Goal: Book appointment/travel/reservation

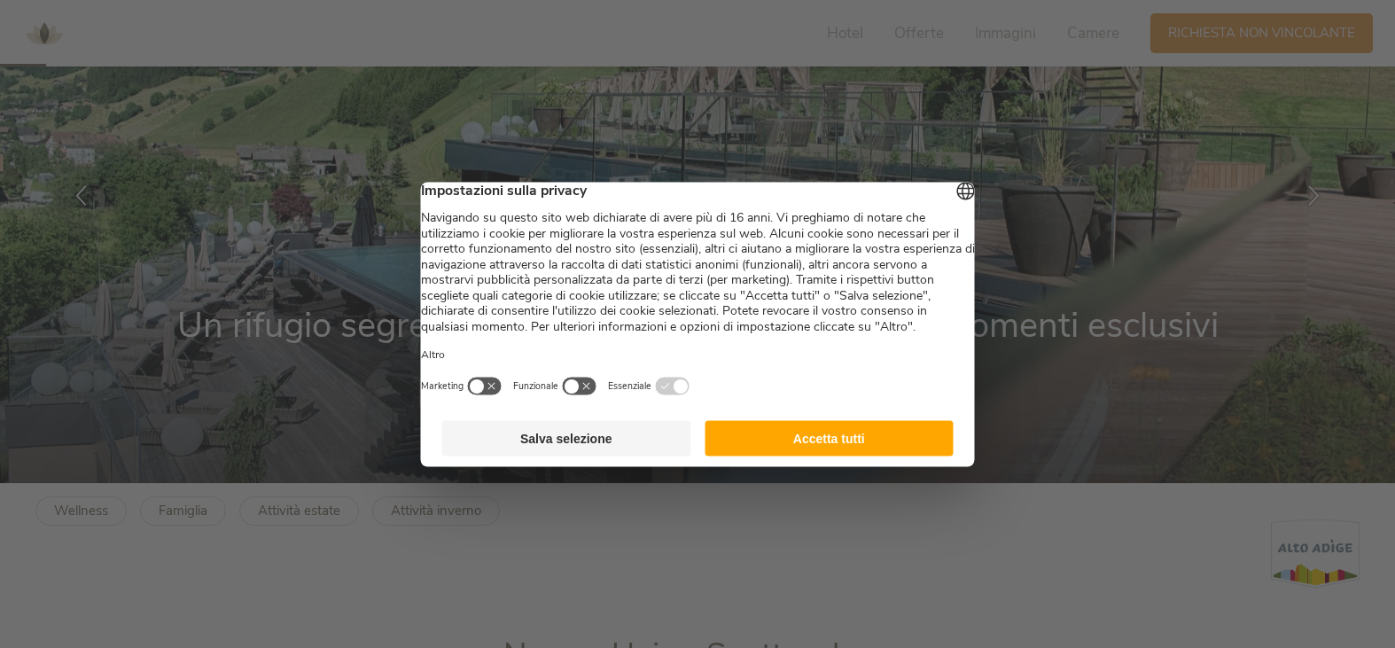
click at [562, 453] on button "Salva selezione" at bounding box center [566, 437] width 249 height 35
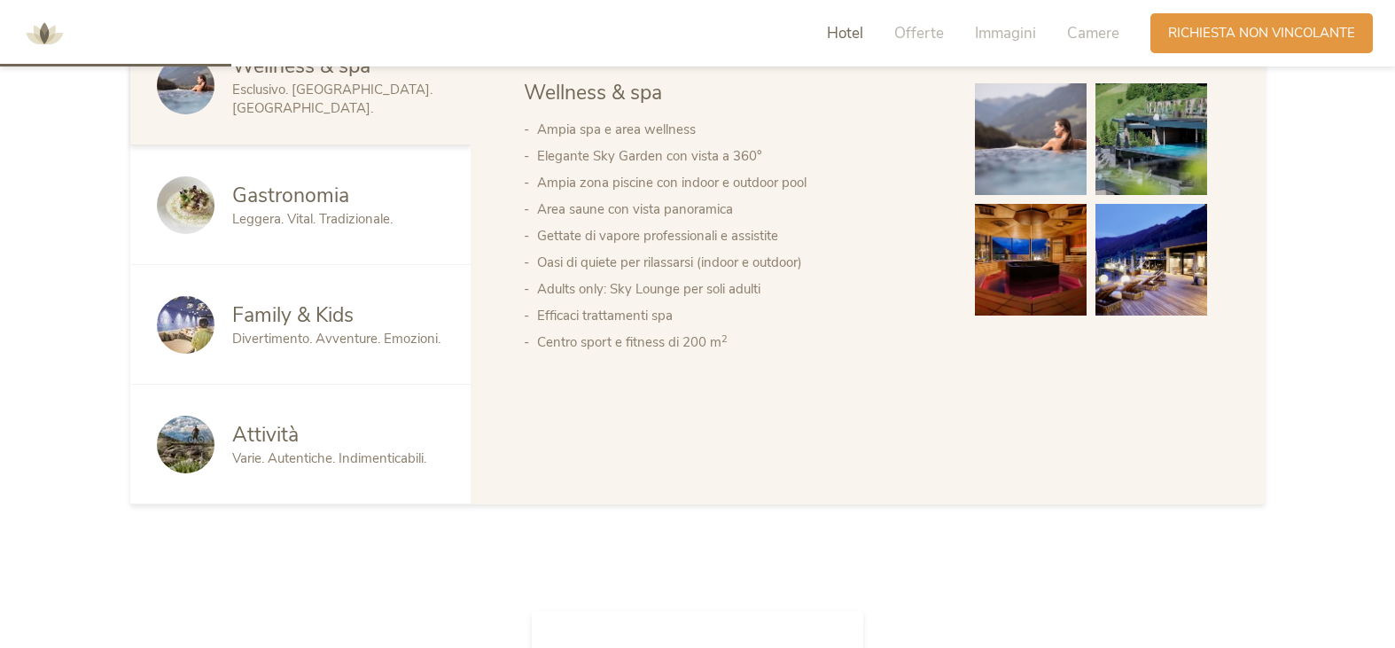
scroll to position [1240, 0]
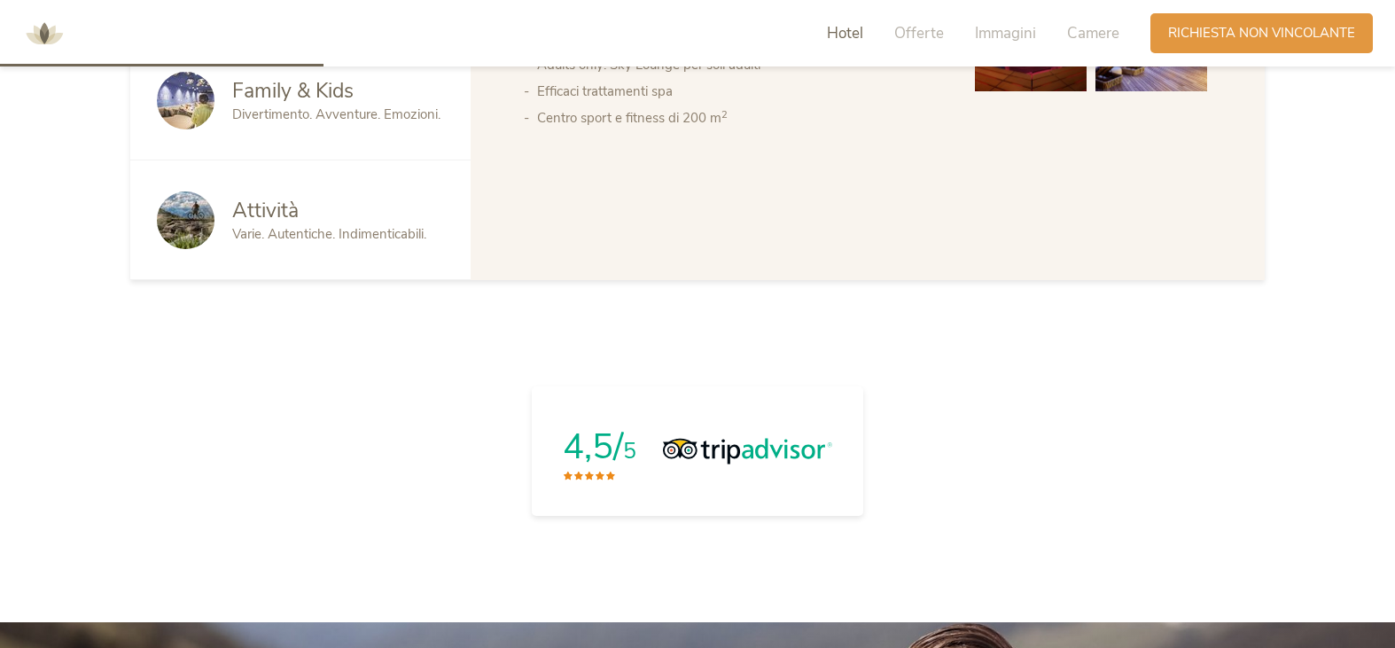
click at [355, 123] on div "Divertimento. Avventure. Emozioni." at bounding box center [338, 114] width 212 height 19
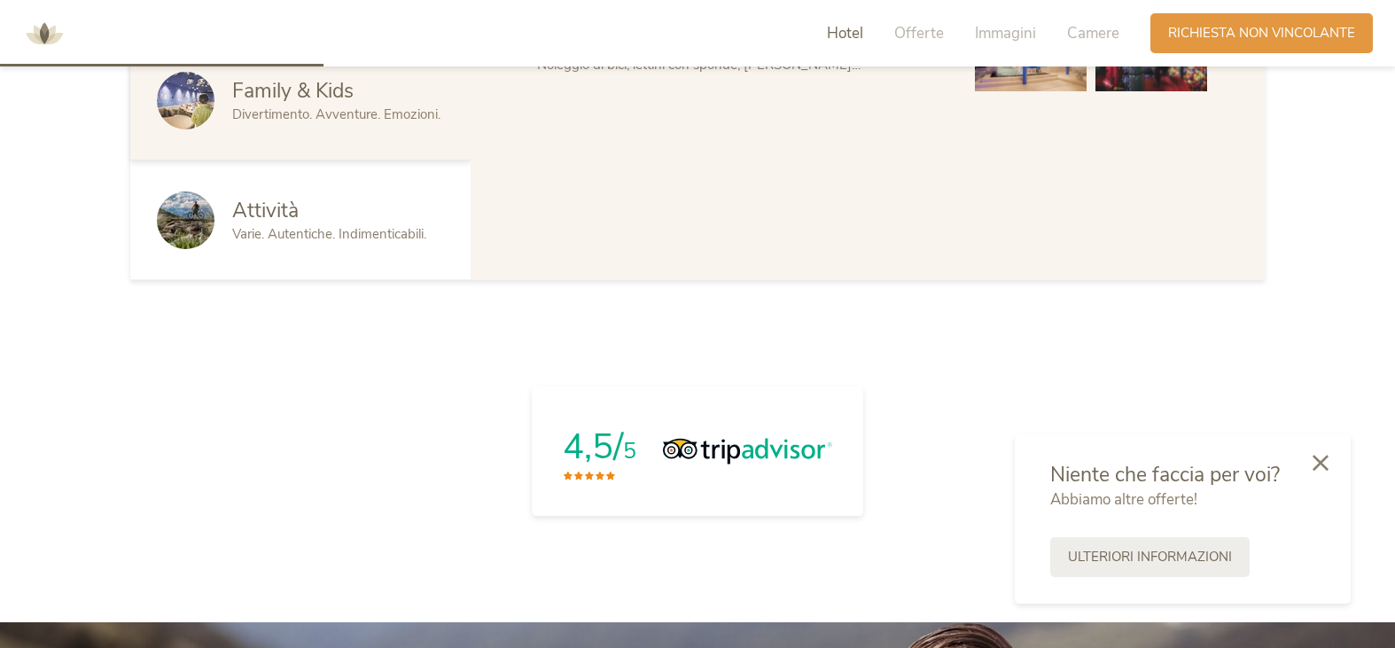
click at [1321, 458] on icon at bounding box center [1320, 463] width 16 height 16
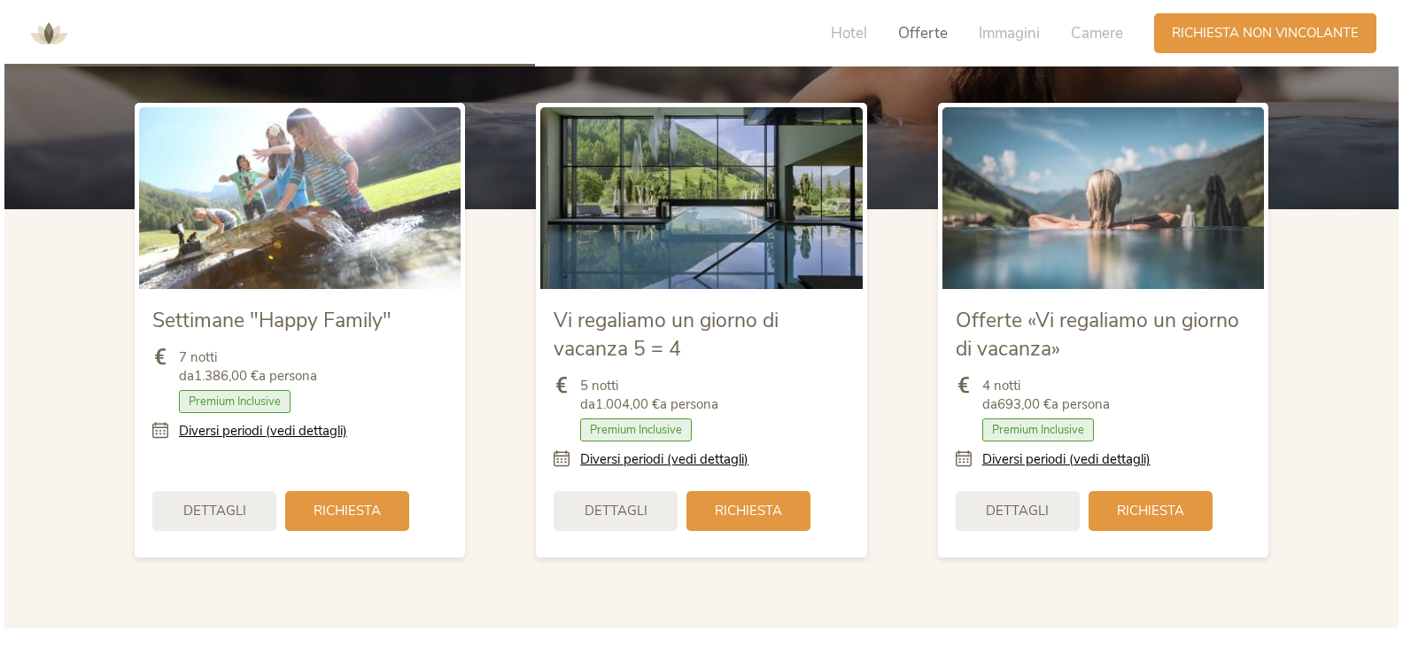
scroll to position [2038, 0]
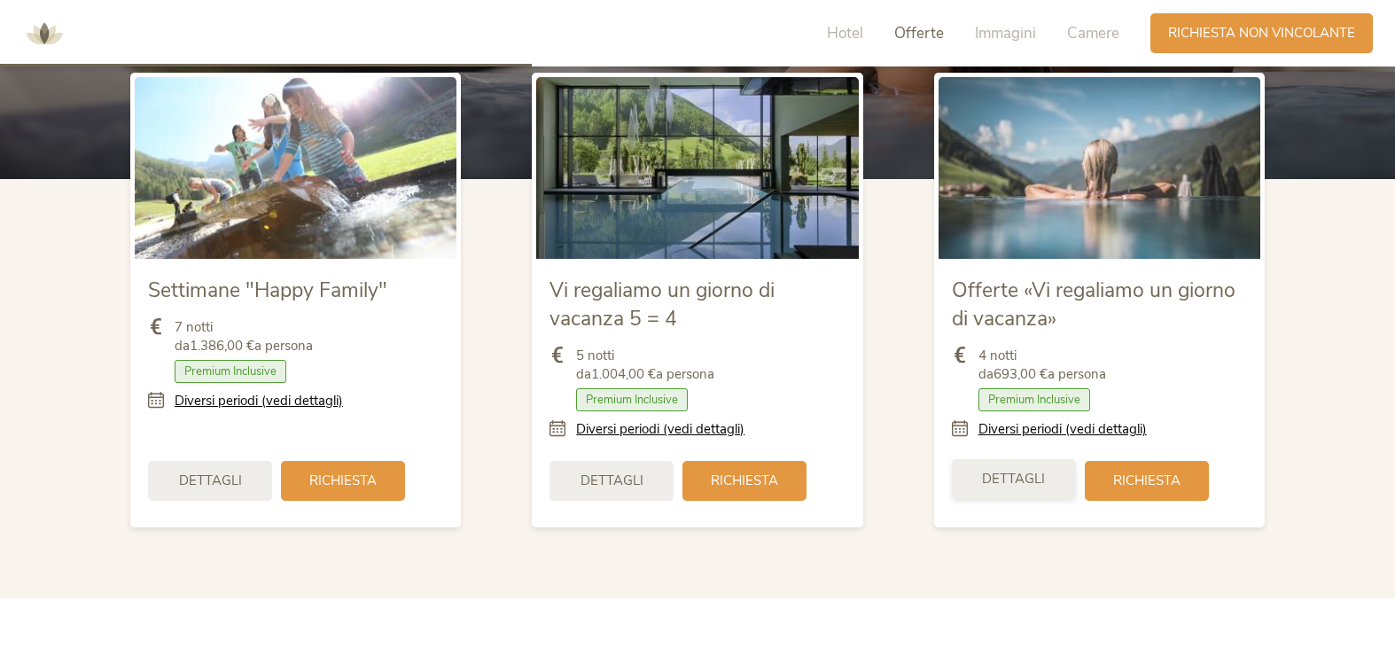
click at [1035, 482] on span "Dettagli" at bounding box center [1013, 479] width 63 height 19
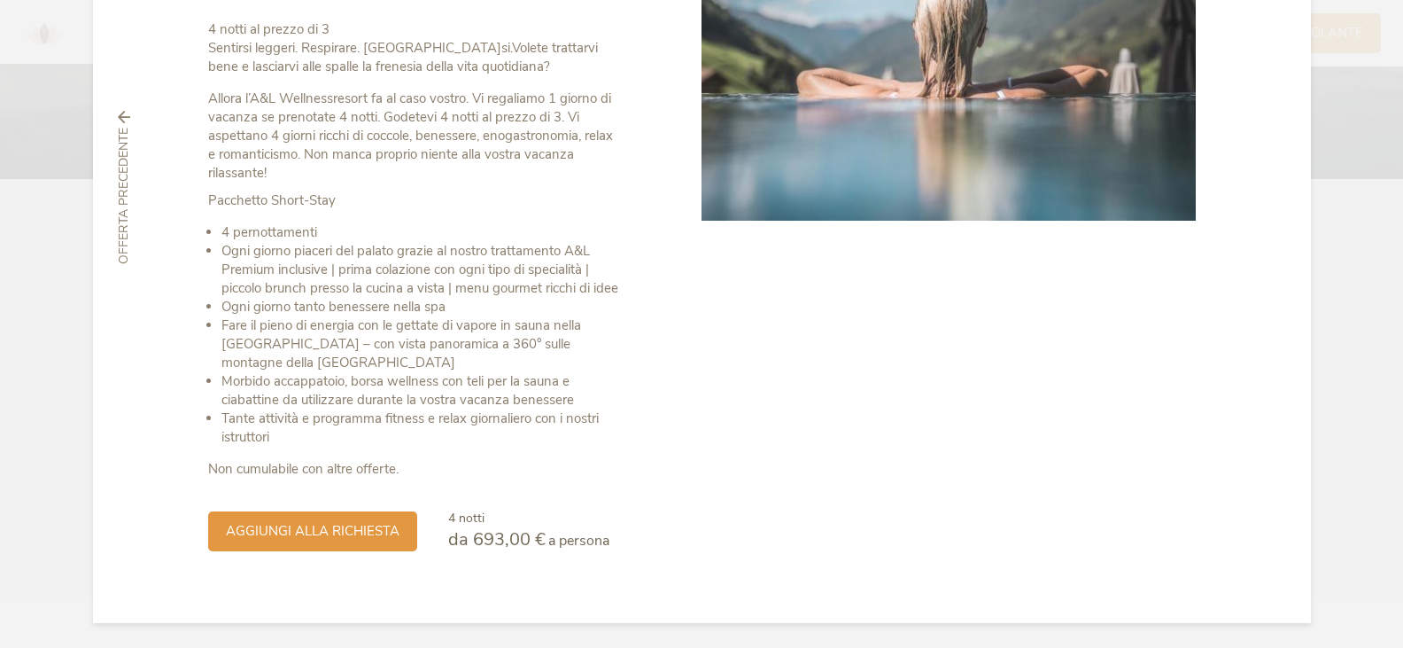
scroll to position [276, 0]
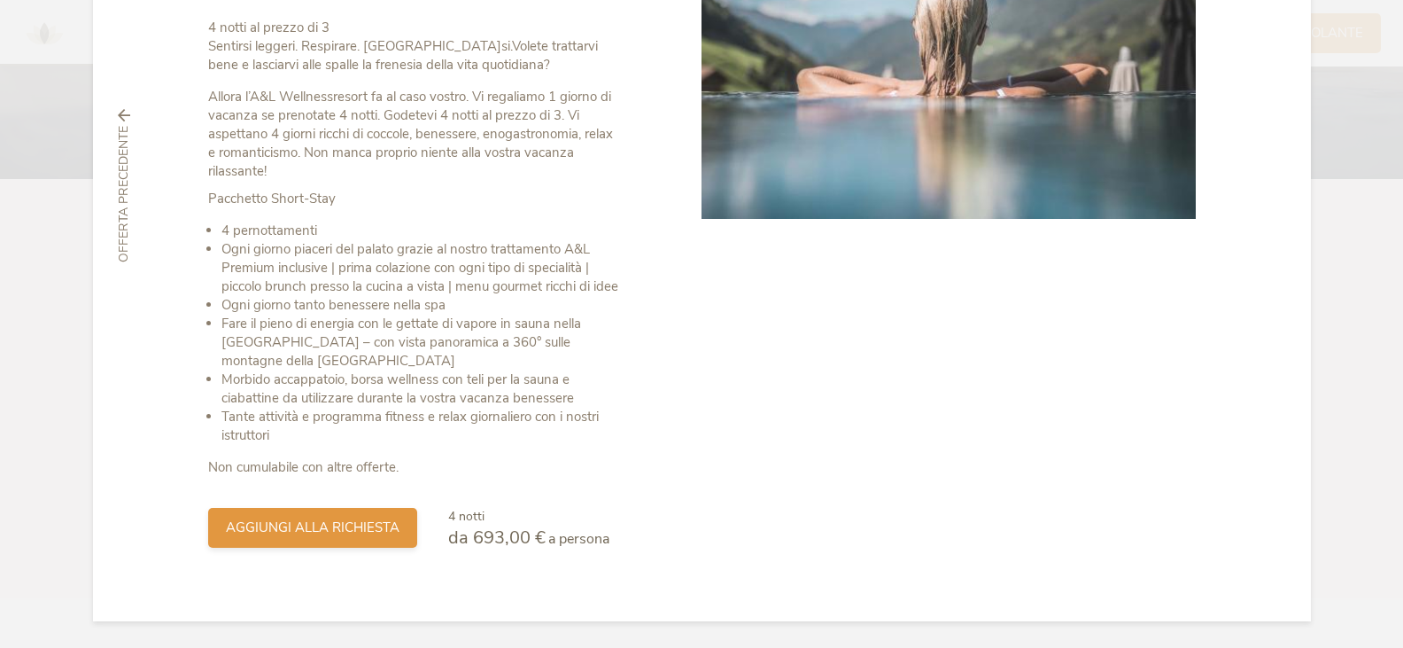
click at [339, 521] on span "aggiungi alla richiesta" at bounding box center [313, 527] width 174 height 19
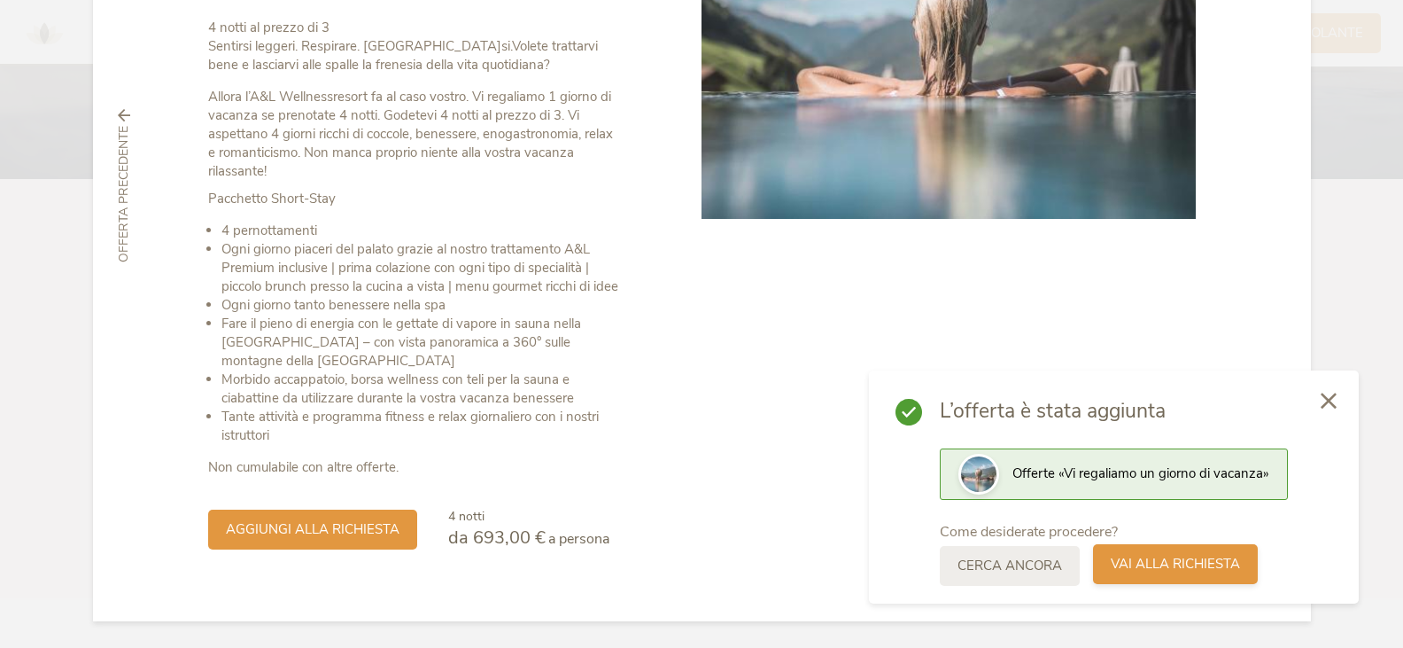
click at [1177, 571] on span "Vai alla richiesta" at bounding box center [1175, 564] width 129 height 19
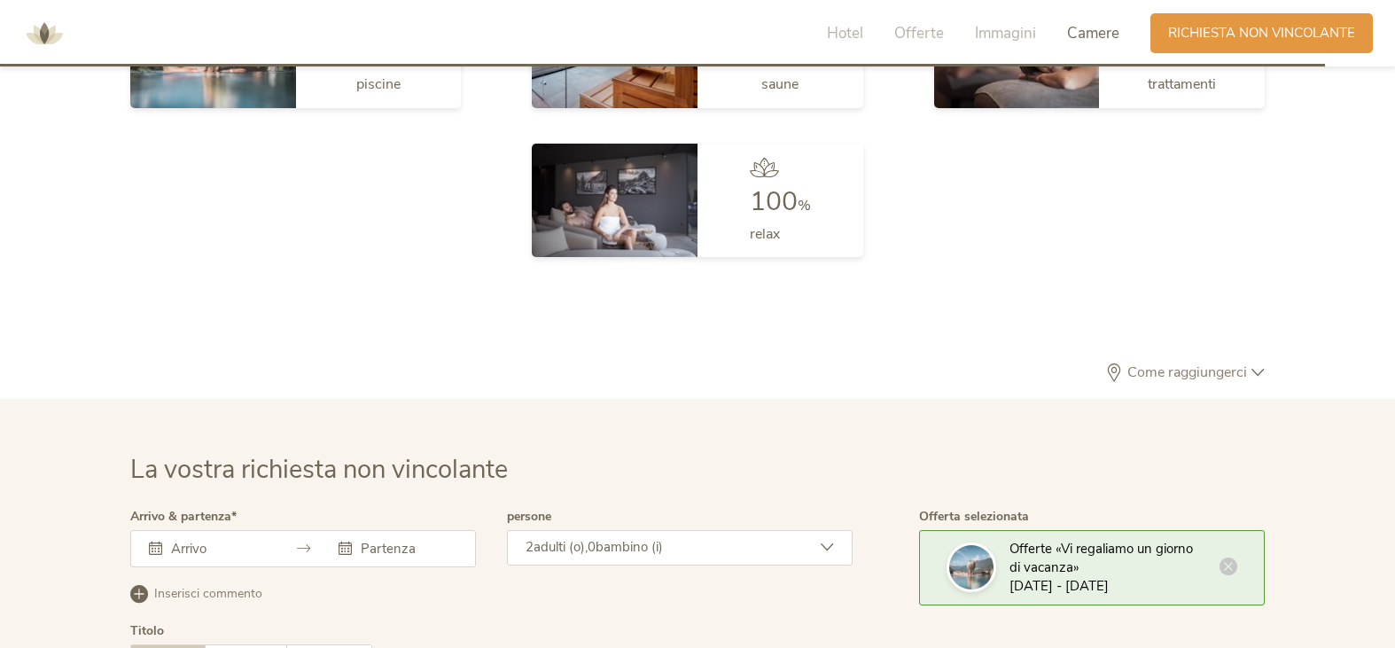
scroll to position [5262, 0]
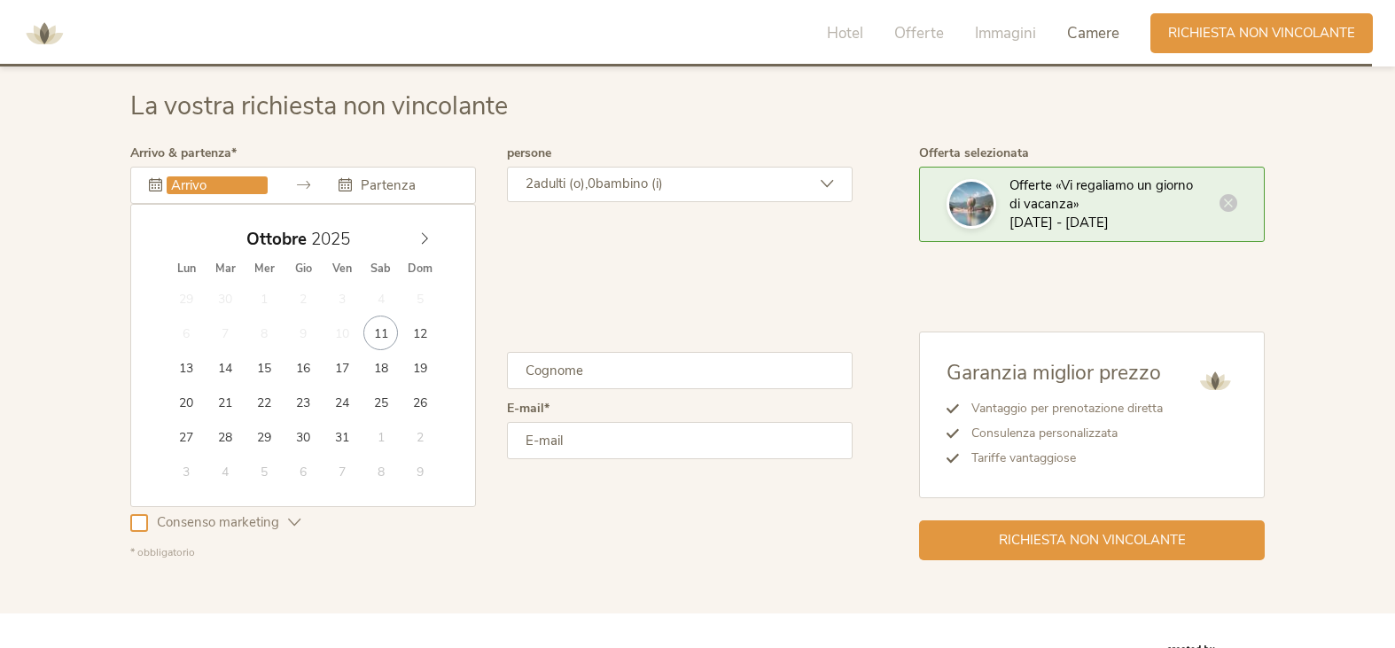
click at [171, 190] on input "text" at bounding box center [217, 185] width 101 height 18
click at [422, 238] on icon at bounding box center [424, 238] width 12 height 12
click at [421, 237] on icon at bounding box center [424, 238] width 12 height 12
type input "23.12.2025"
type input "27.12.2025"
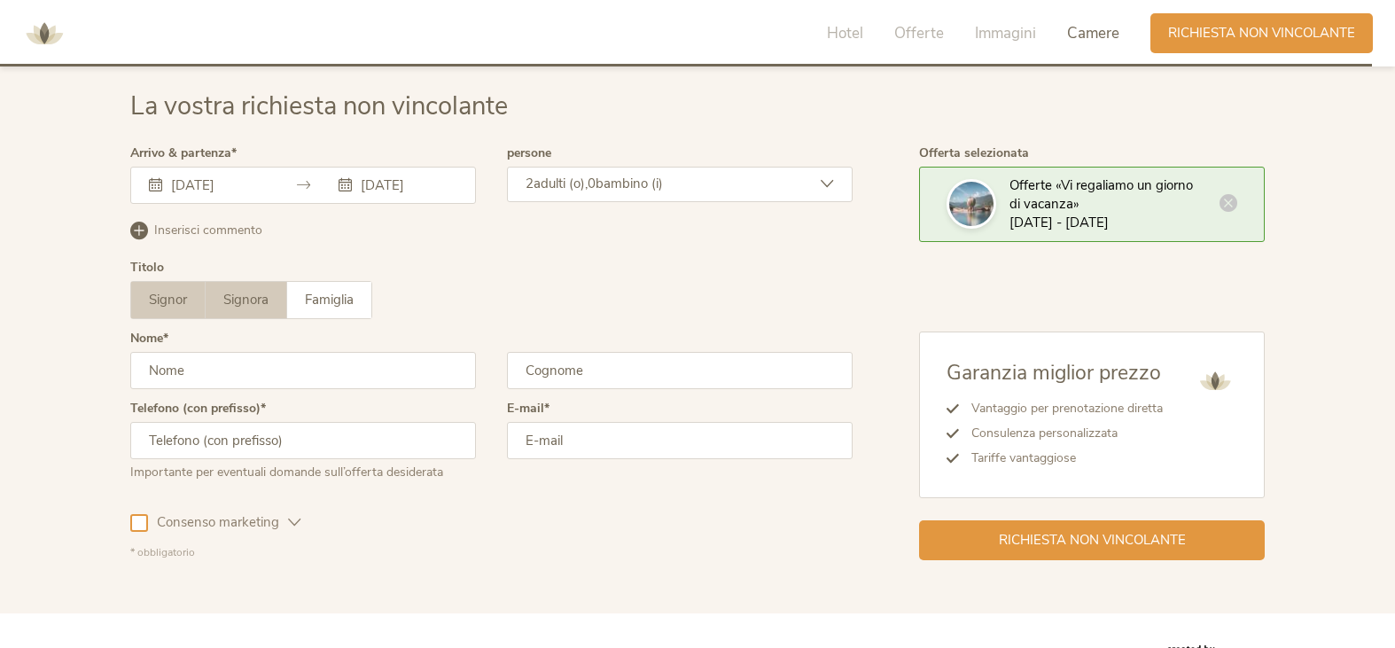
click at [257, 308] on label "Signora" at bounding box center [247, 300] width 82 height 36
click at [291, 369] on input "text" at bounding box center [303, 370] width 346 height 37
type input "VALERIA"
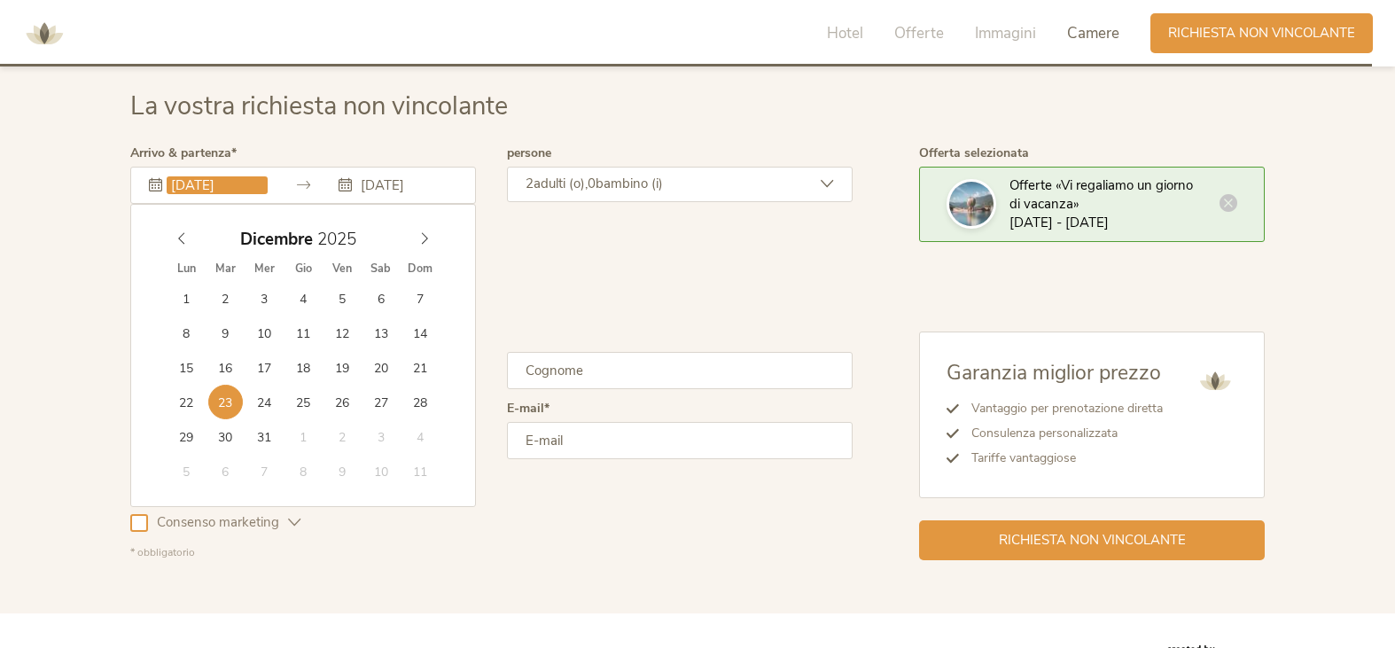
click at [197, 181] on input "23.12.2025" at bounding box center [217, 185] width 101 height 18
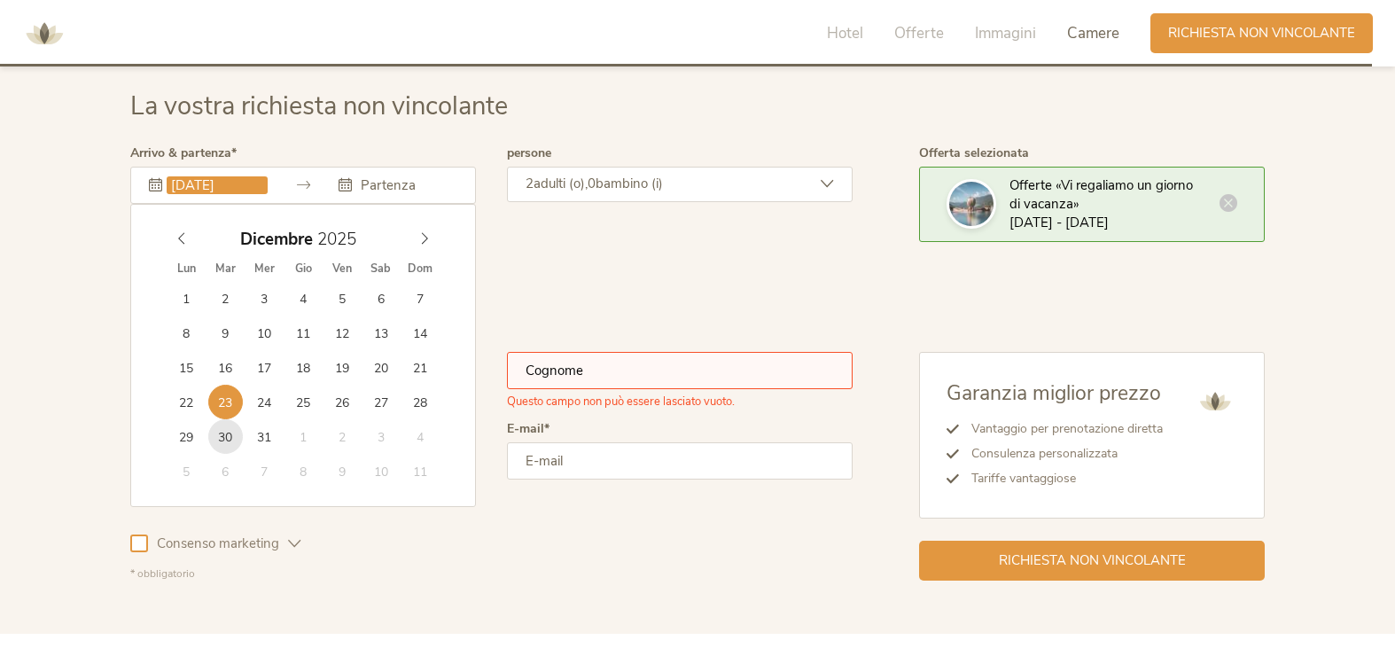
type input "30.12.2025"
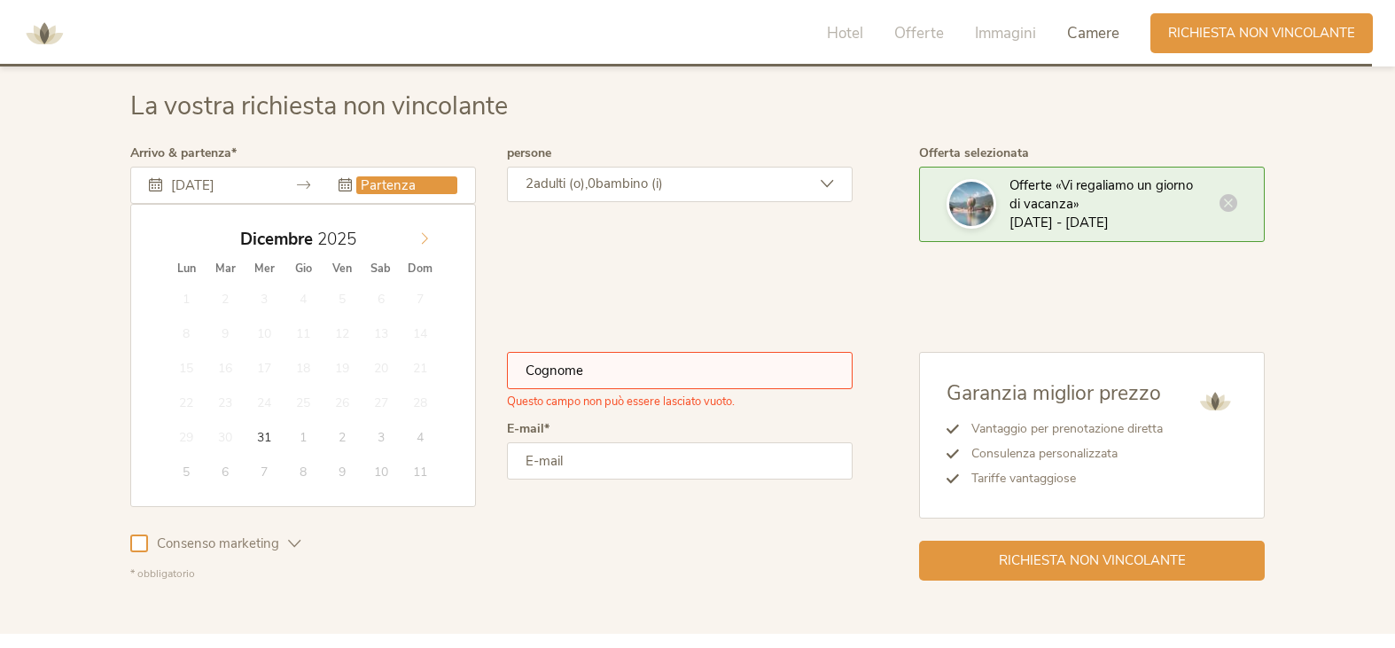
type input "2026"
click at [423, 229] on span at bounding box center [424, 234] width 30 height 25
type input "04.01.2026"
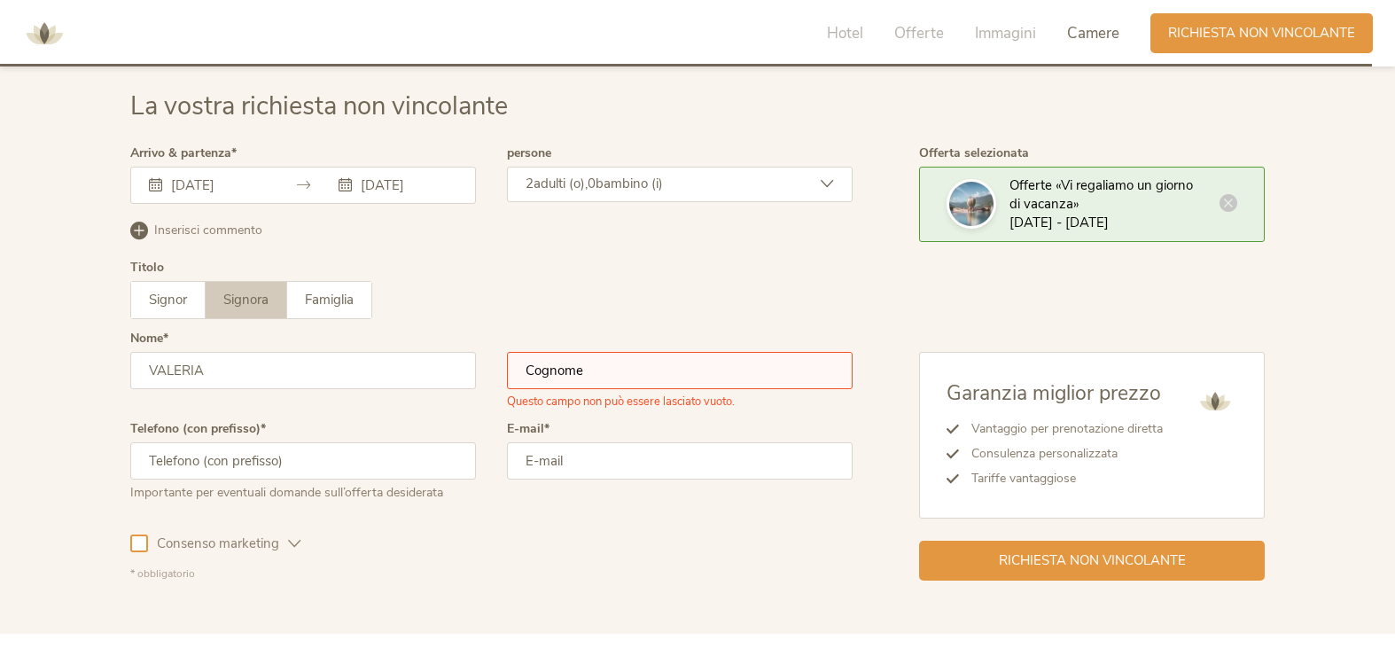
click at [581, 385] on input "text" at bounding box center [680, 370] width 346 height 37
type input "ANCONA"
click at [616, 423] on div "E-mail" at bounding box center [680, 469] width 346 height 92
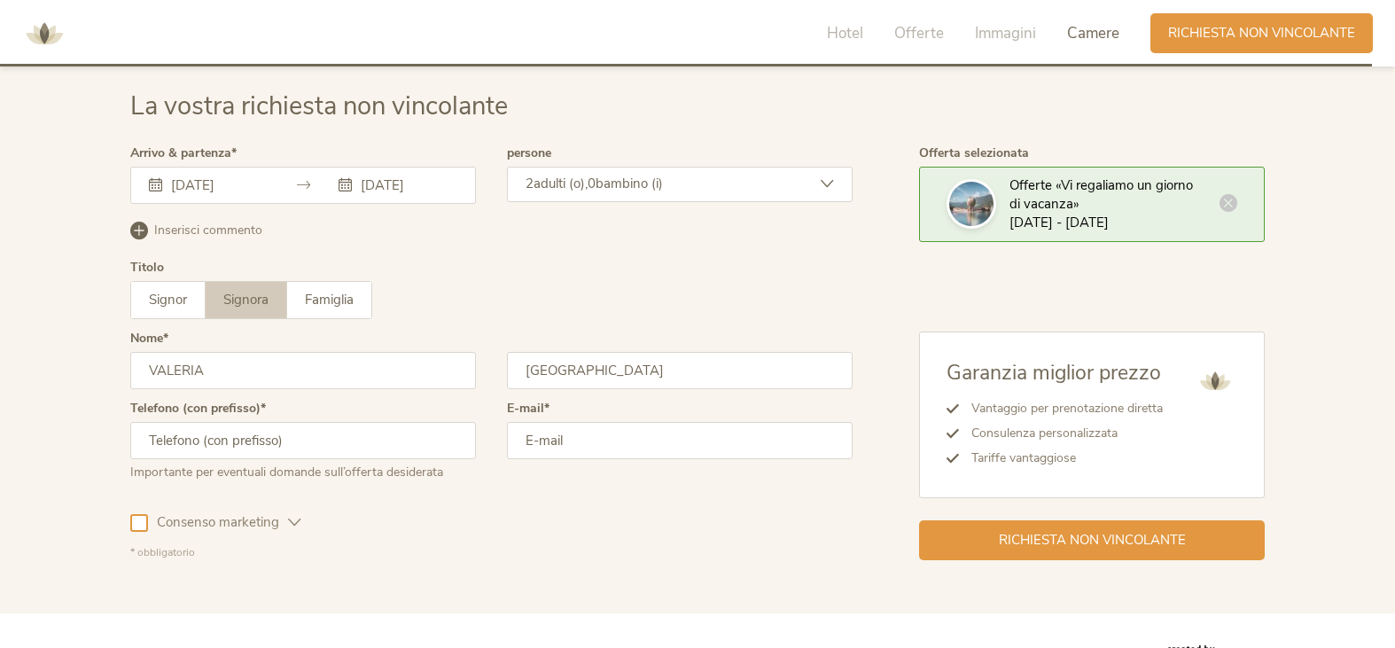
click at [563, 449] on input "email" at bounding box center [680, 440] width 346 height 37
type input "VALERY_A@HOTMAIL.IT"
click at [334, 448] on input "text" at bounding box center [303, 440] width 346 height 37
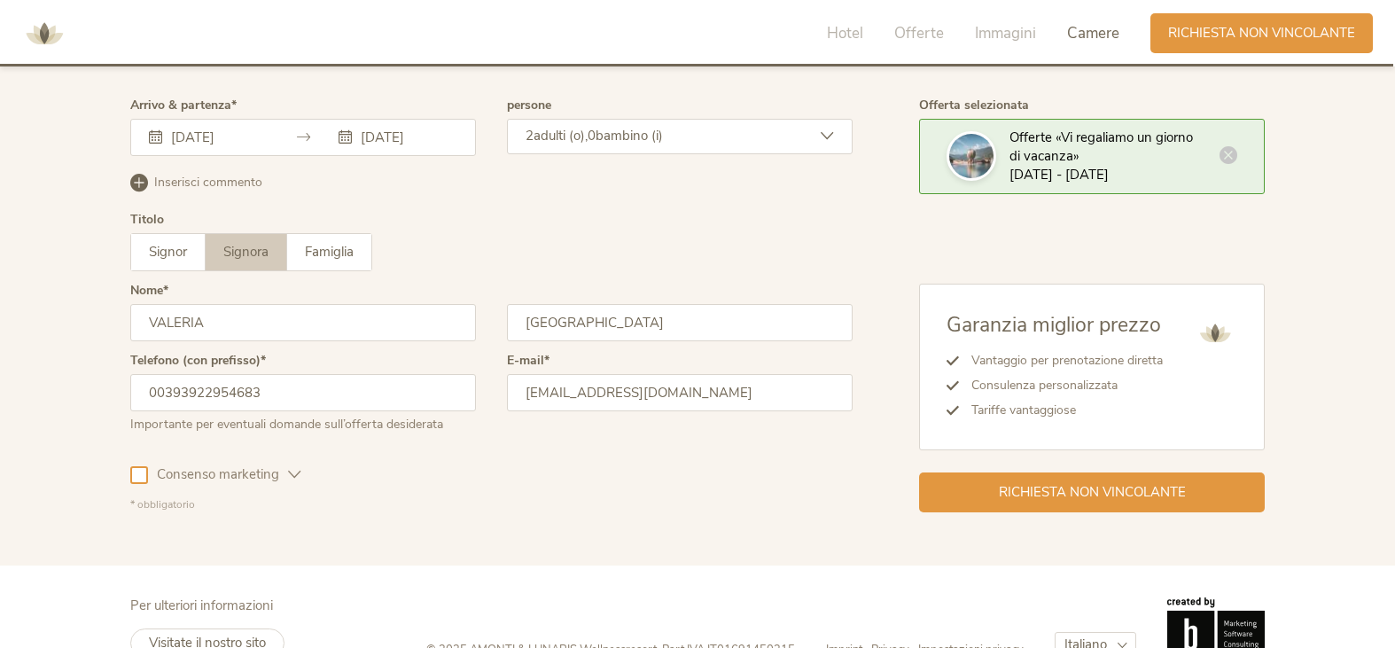
scroll to position [5350, 0]
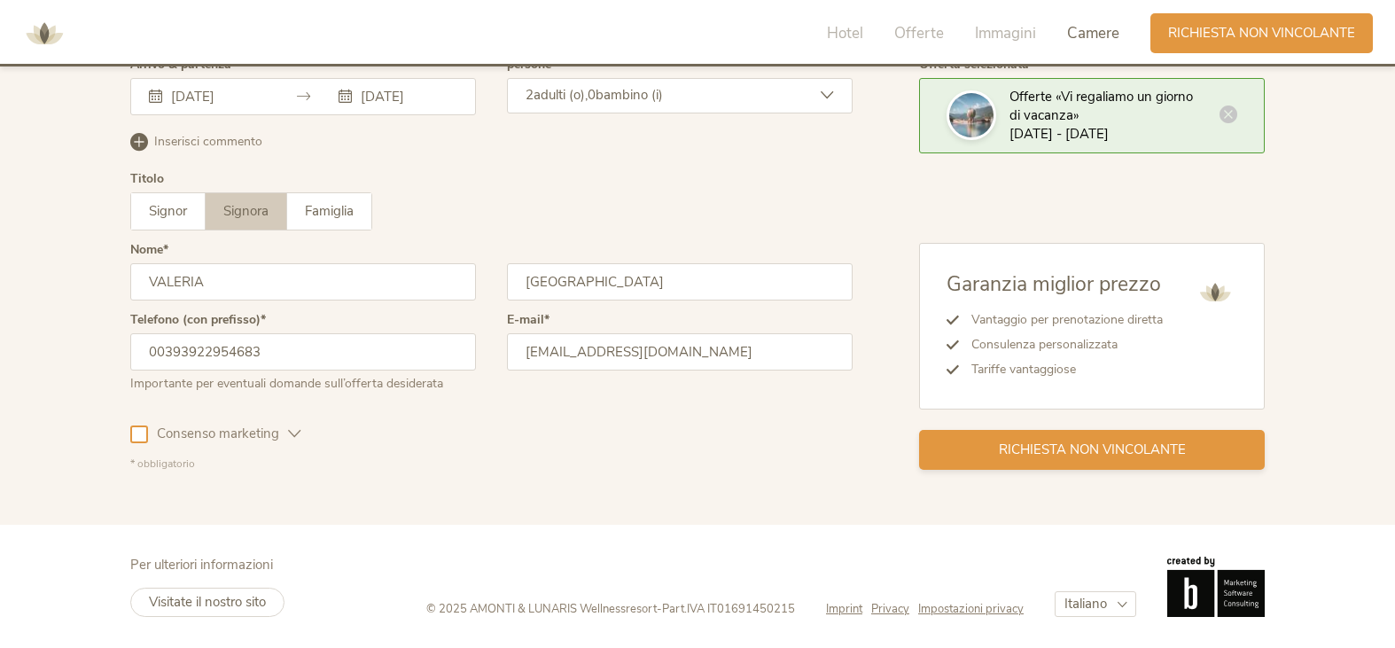
type input "00393922954683"
click at [1076, 446] on span "Richiesta non vincolante" at bounding box center [1092, 449] width 187 height 19
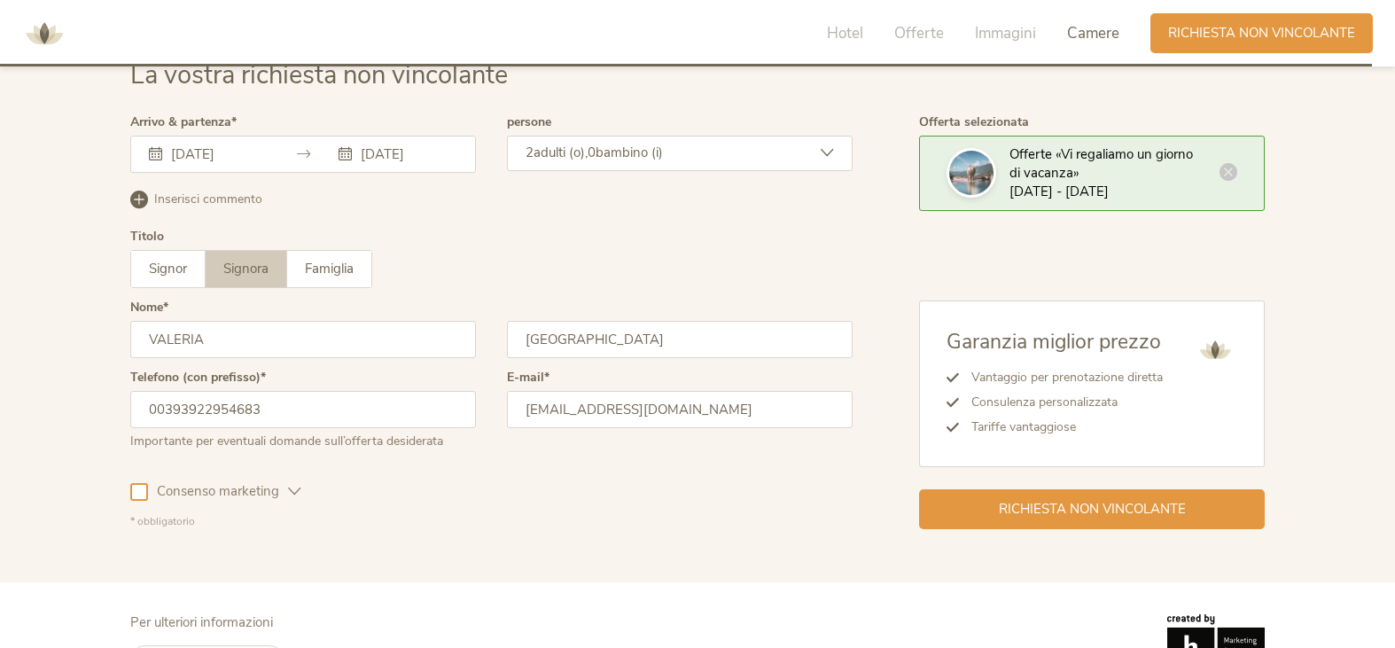
scroll to position [5262, 0]
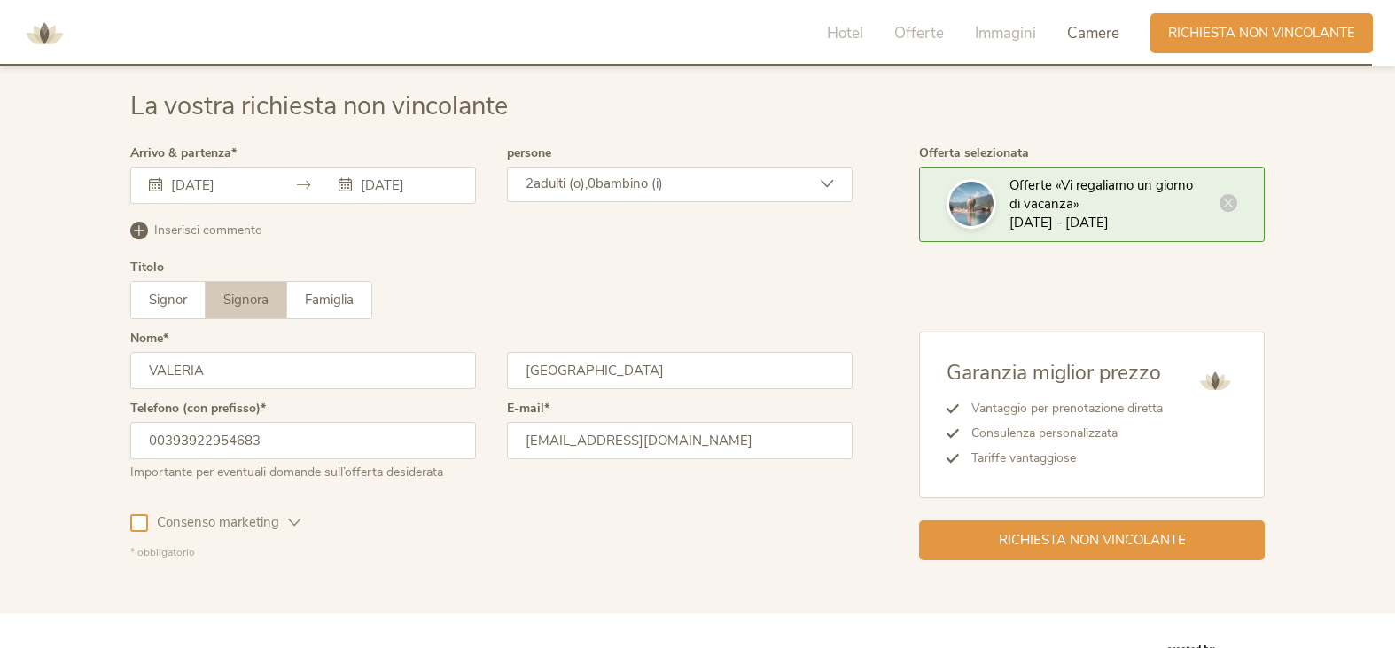
click at [825, 179] on icon at bounding box center [826, 183] width 13 height 13
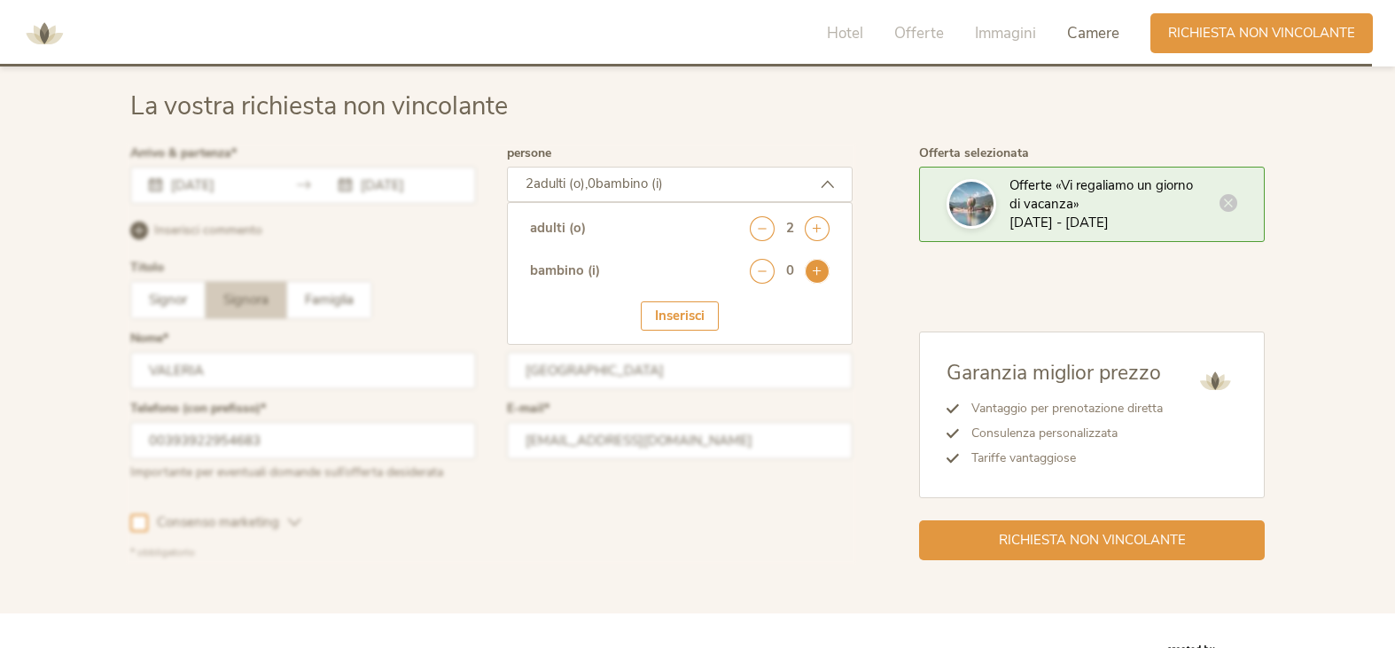
click at [819, 265] on icon at bounding box center [816, 271] width 25 height 25
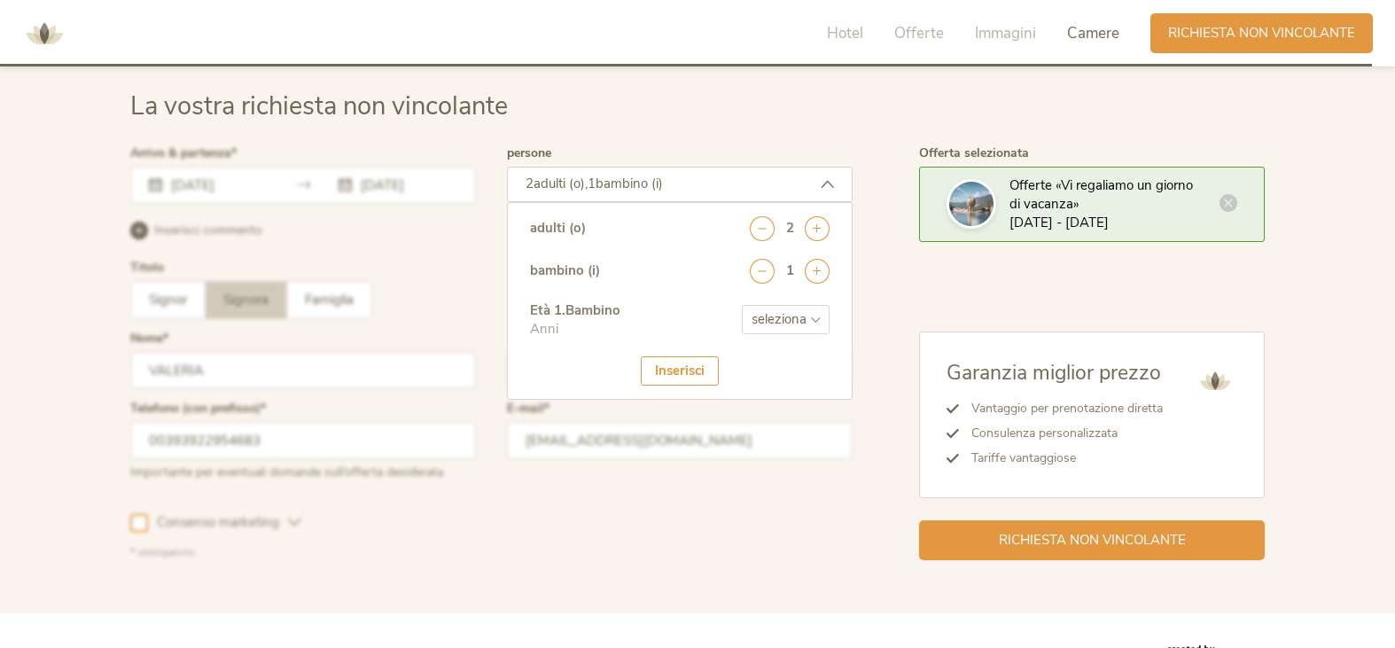
click at [779, 314] on select "seleziona 0 1 2 3 4 5 6 7 8 9 10 11 12 13 14 15 16 17" at bounding box center [786, 319] width 88 height 29
select select "3"
click at [742, 305] on select "seleziona 0 1 2 3 4 5 6 7 8 9 10 11 12 13 14 15 16 17" at bounding box center [786, 319] width 88 height 29
click at [701, 359] on div "Inserisci" at bounding box center [680, 370] width 78 height 29
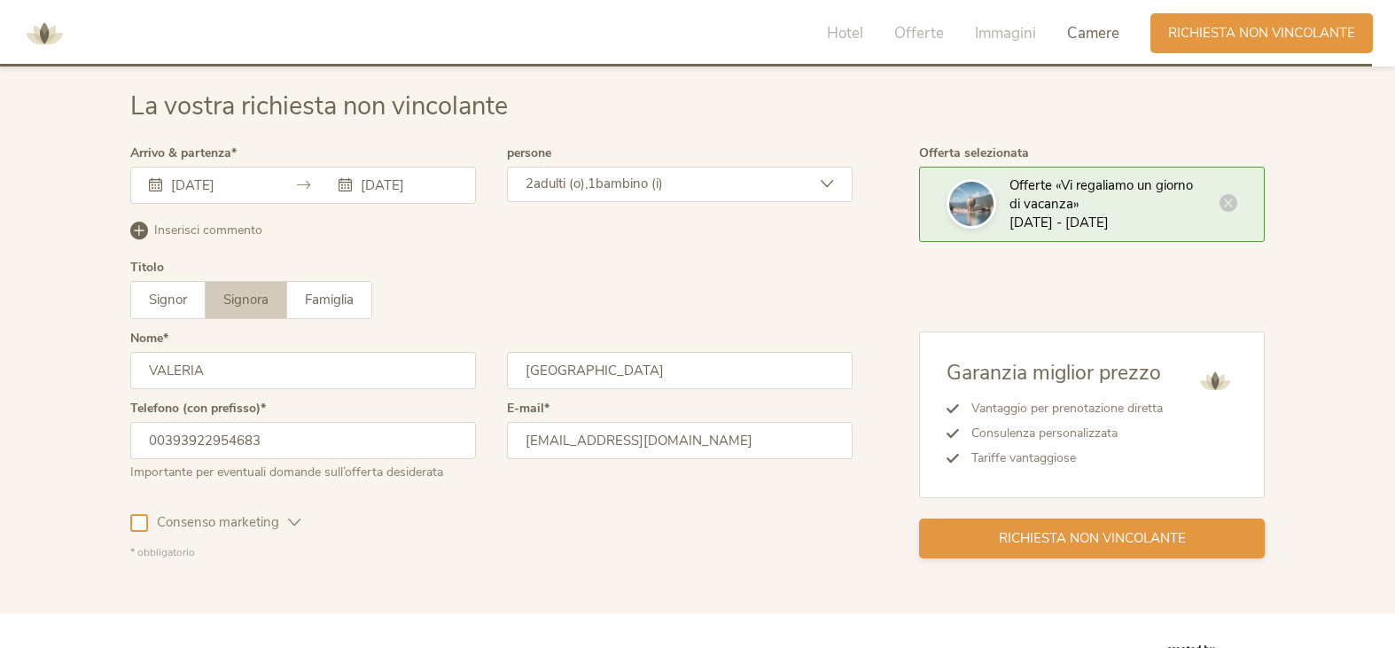
click at [981, 523] on div "Richiesta non vincolante" at bounding box center [1092, 538] width 346 height 40
click at [1120, 540] on span "Richiesta non vincolante" at bounding box center [1092, 538] width 187 height 19
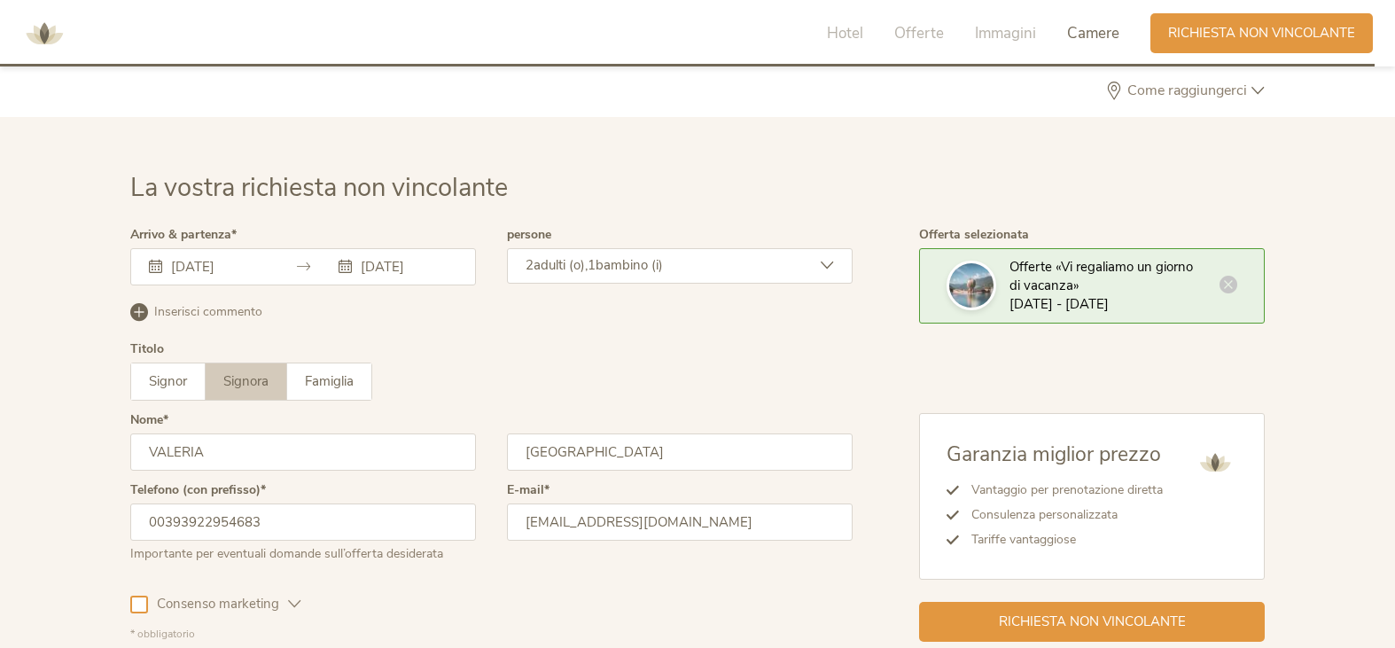
scroll to position [5173, 0]
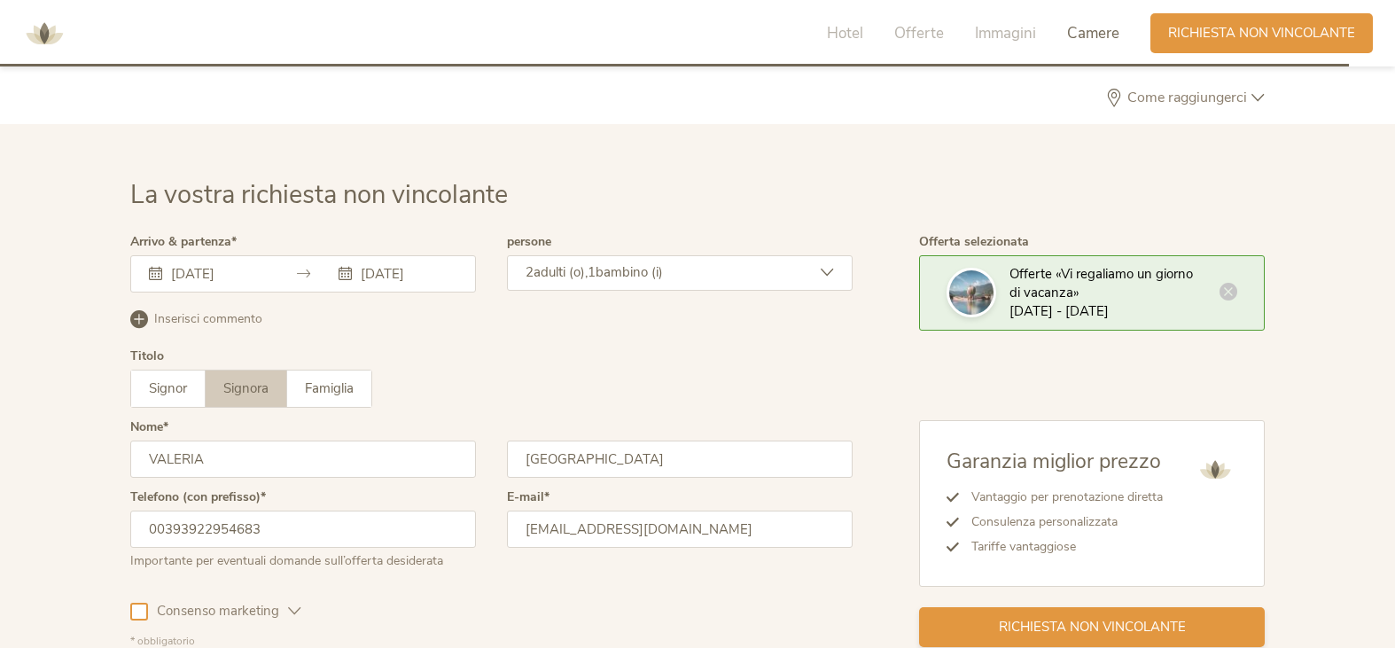
click at [1121, 633] on span "Richiesta non vincolante" at bounding box center [1092, 627] width 187 height 19
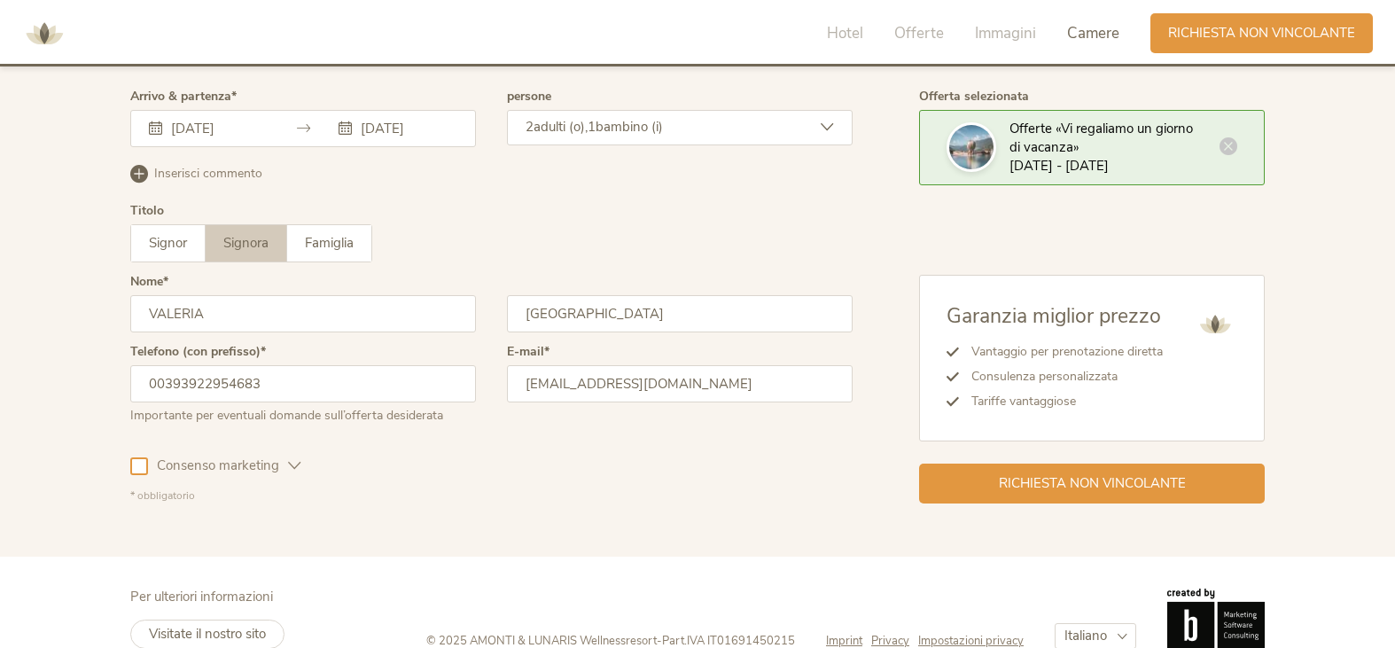
scroll to position [5350, 0]
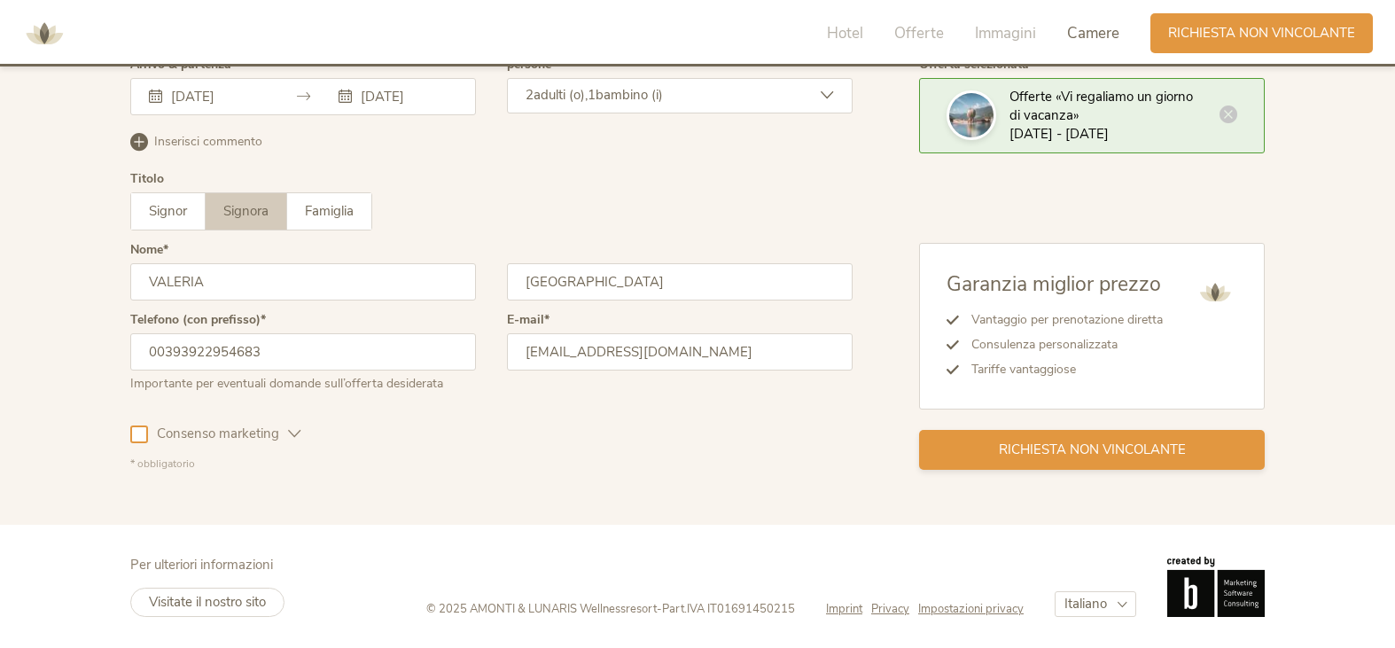
click at [1131, 460] on div "Richiesta non vincolante" at bounding box center [1092, 450] width 346 height 40
click at [136, 436] on div at bounding box center [139, 434] width 18 height 18
click at [139, 436] on icon at bounding box center [140, 434] width 12 height 12
click at [140, 437] on div at bounding box center [139, 434] width 18 height 18
click at [1091, 462] on div "Richiesta non vincolante" at bounding box center [1092, 450] width 346 height 40
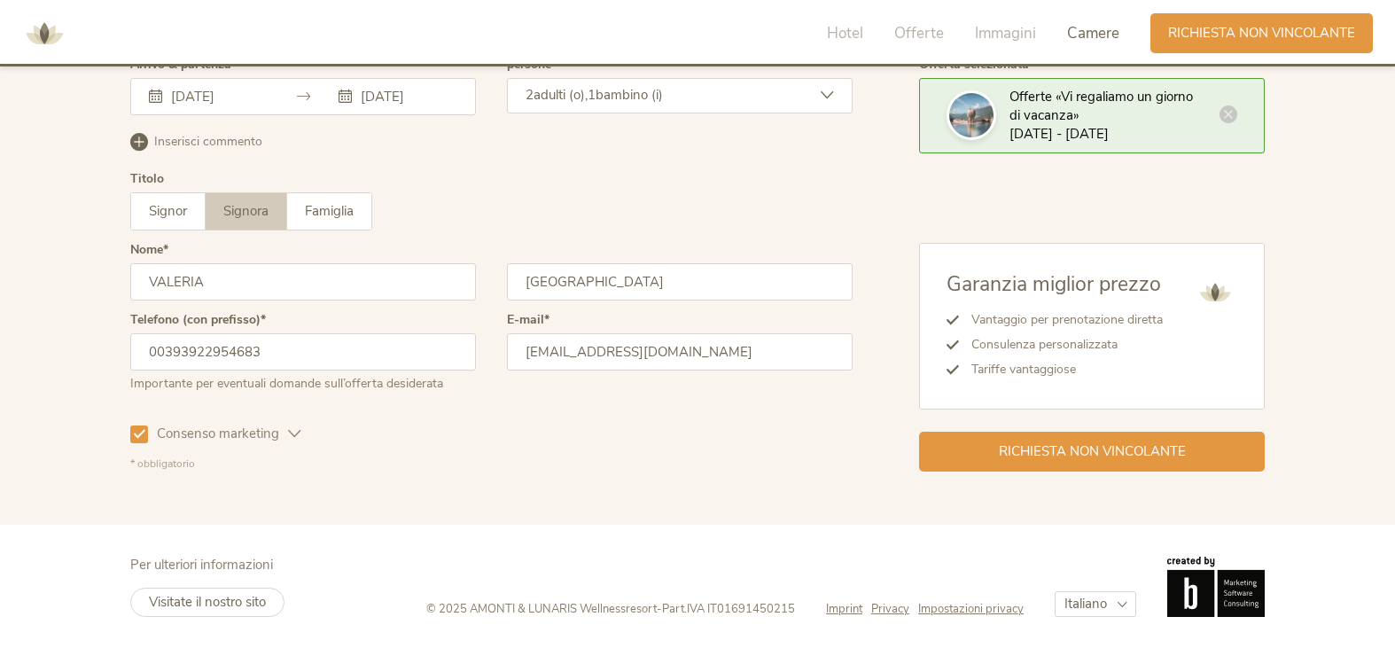
click at [136, 440] on div at bounding box center [139, 434] width 18 height 18
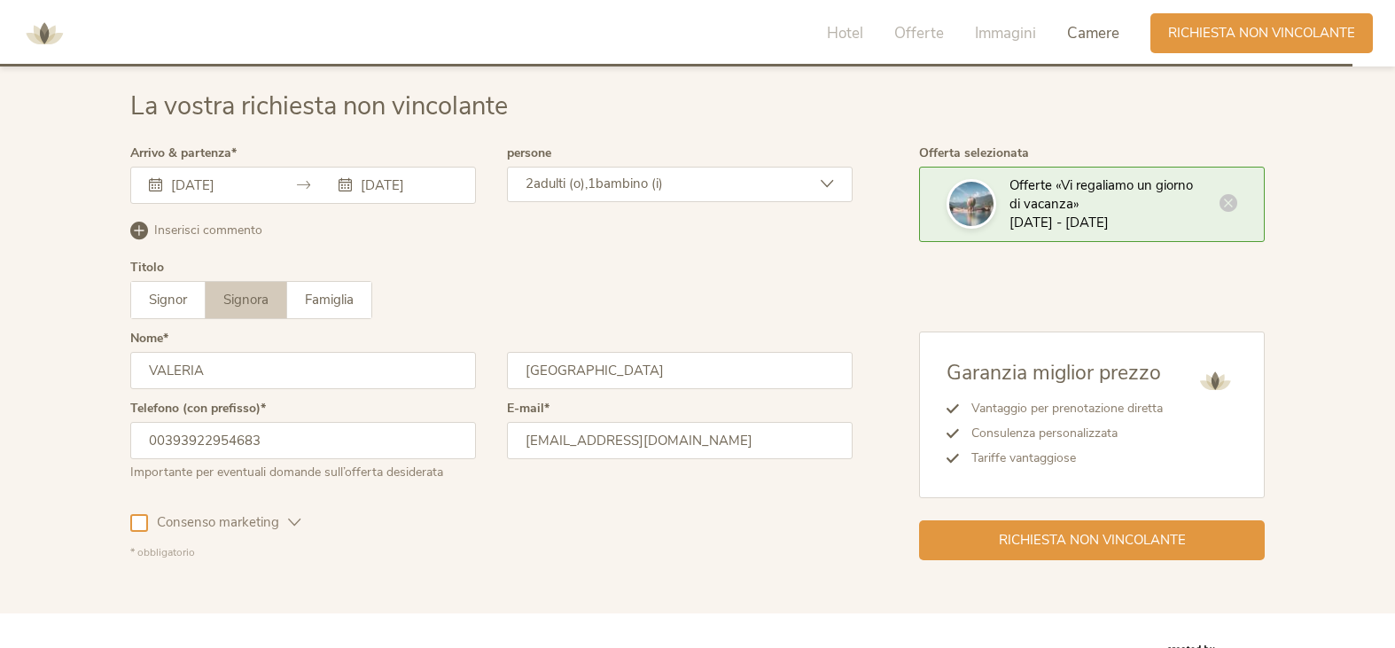
scroll to position [5085, 0]
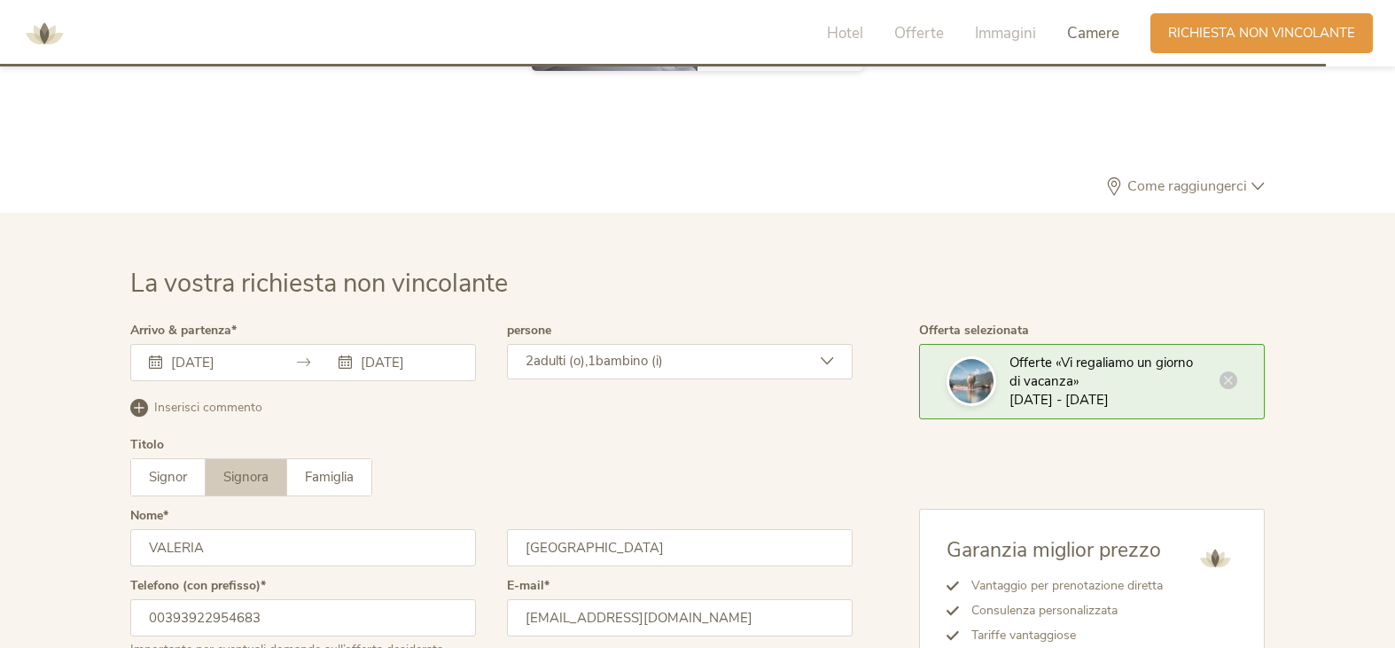
click at [203, 361] on input "30.12.2025" at bounding box center [217, 363] width 101 height 18
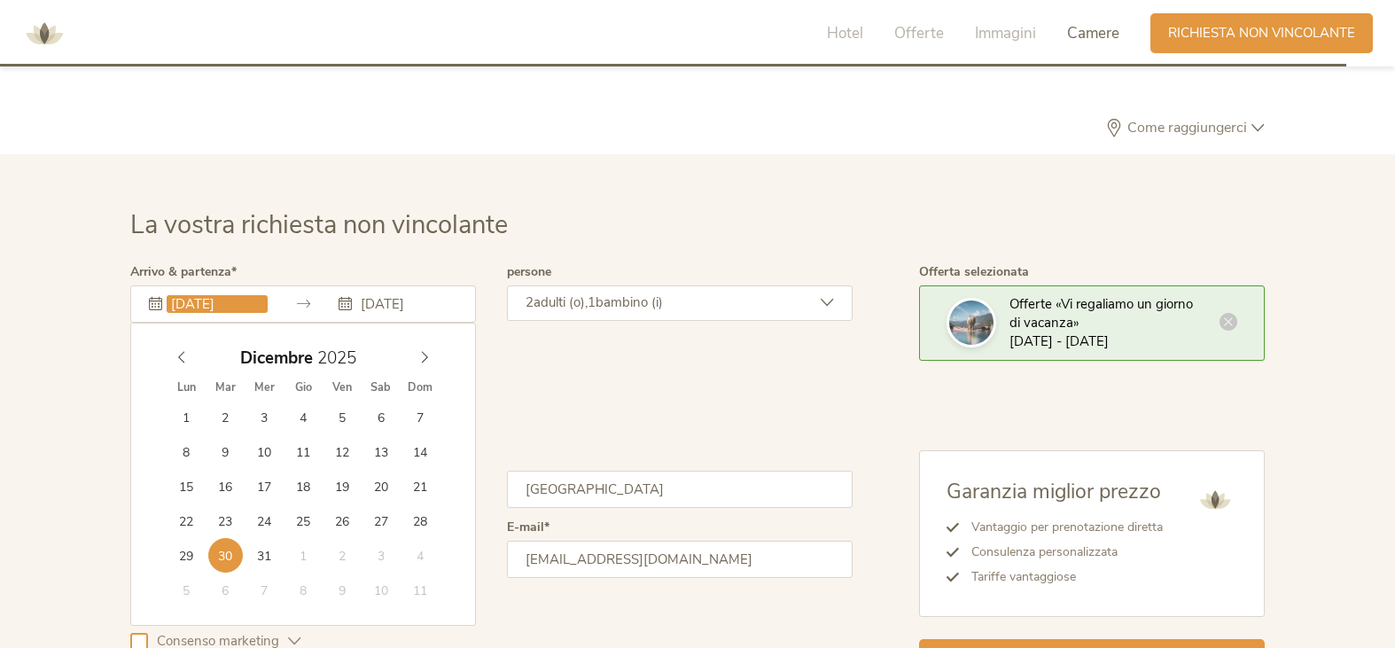
scroll to position [5173, 0]
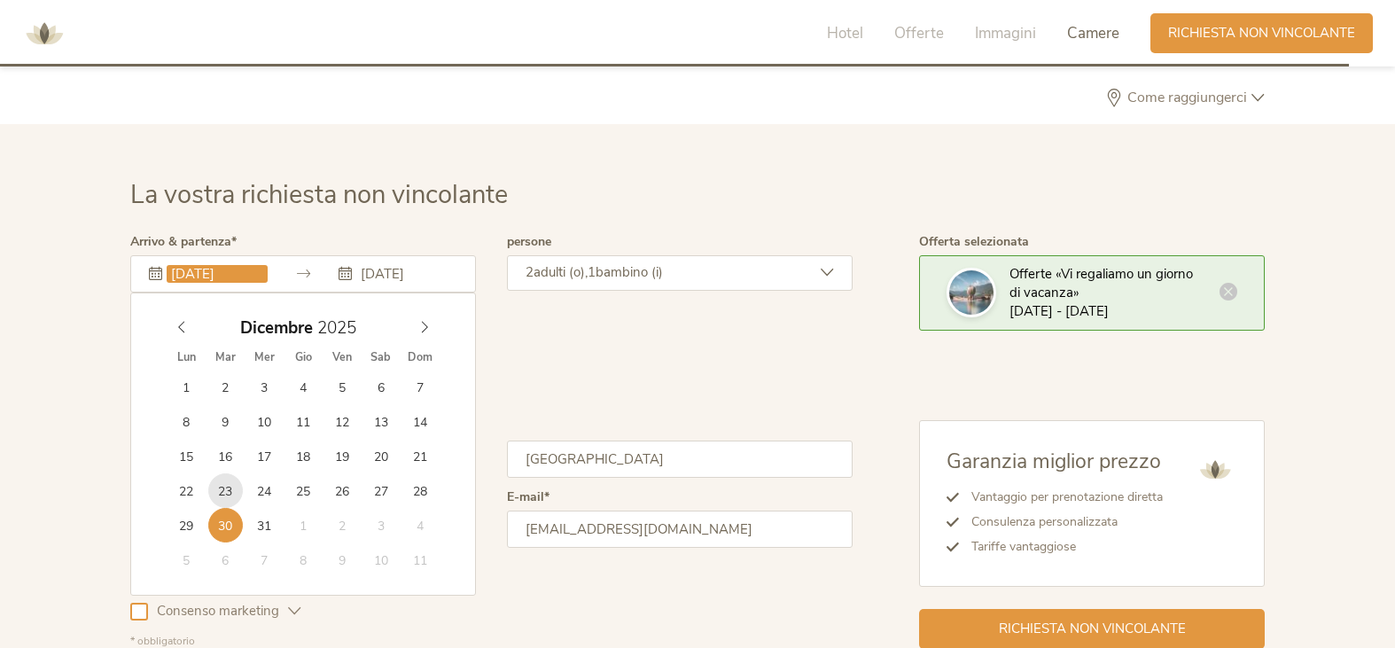
type input "23.12.2025"
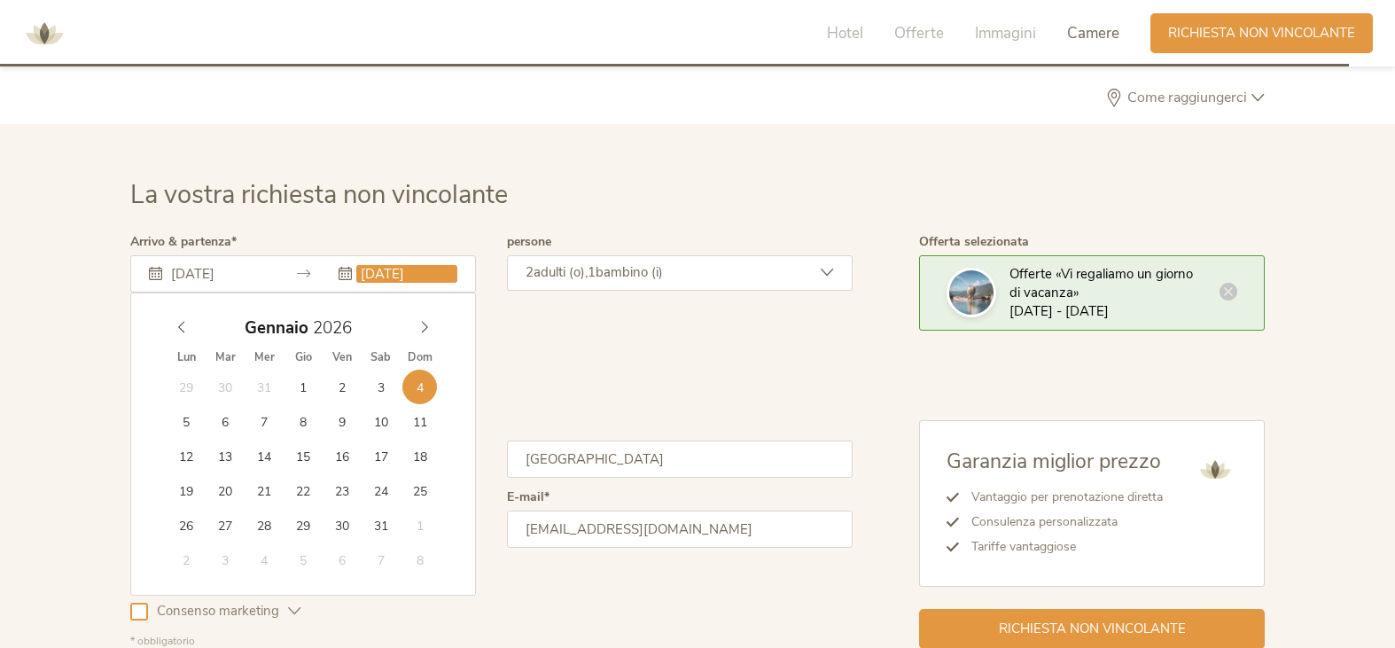
type input "2025"
click at [186, 327] on div "Dicembre 2025" at bounding box center [303, 328] width 273 height 34
type input "27.12.2025"
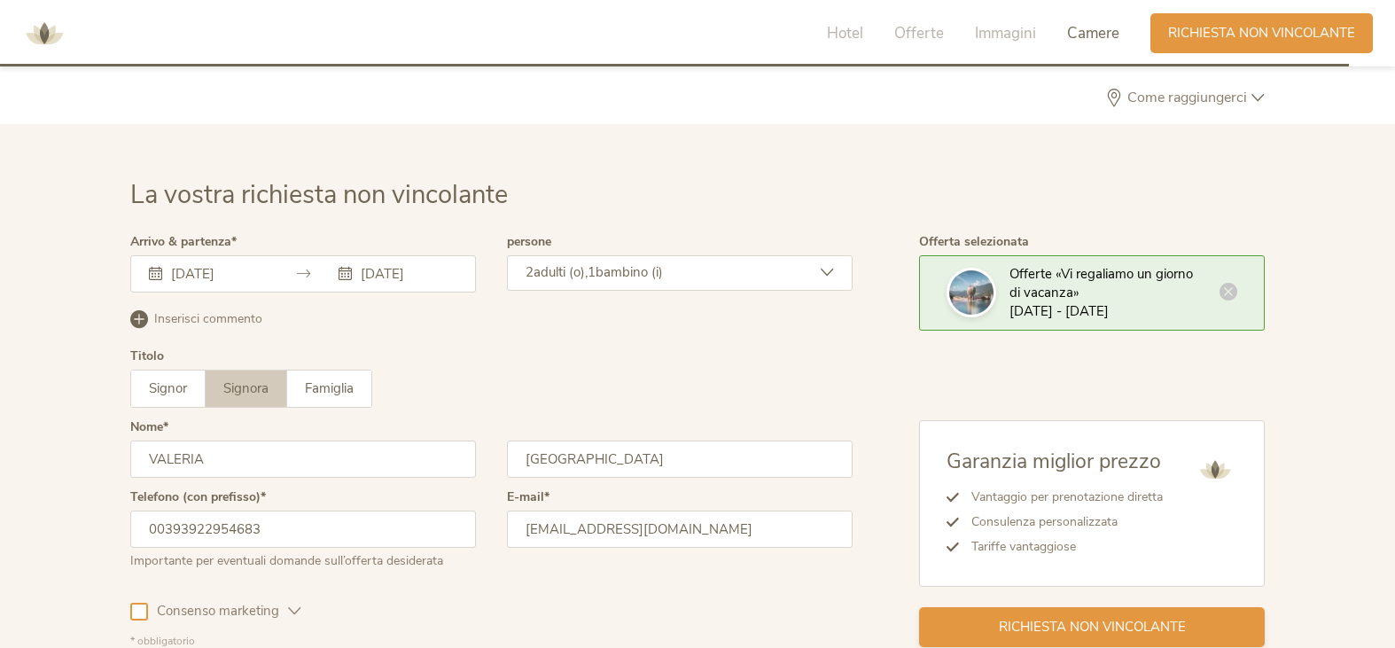
click at [1068, 626] on span "Richiesta non vincolante" at bounding box center [1092, 627] width 187 height 19
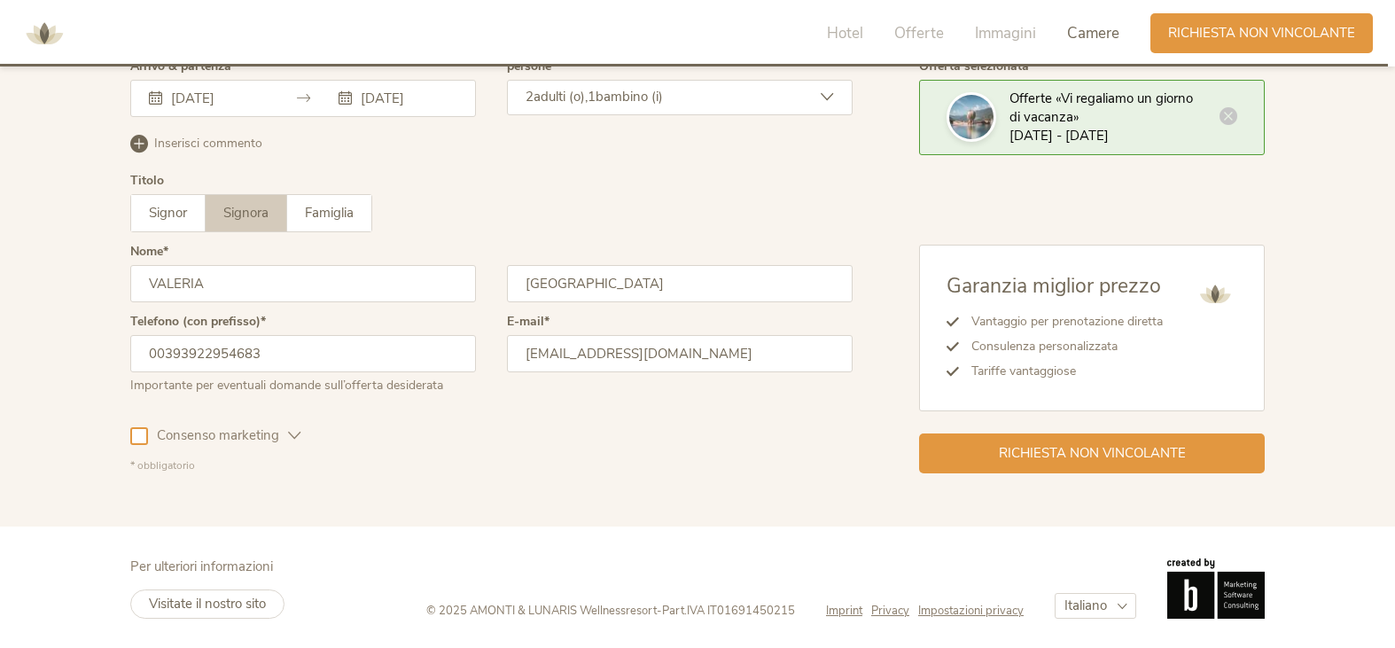
scroll to position [5350, 0]
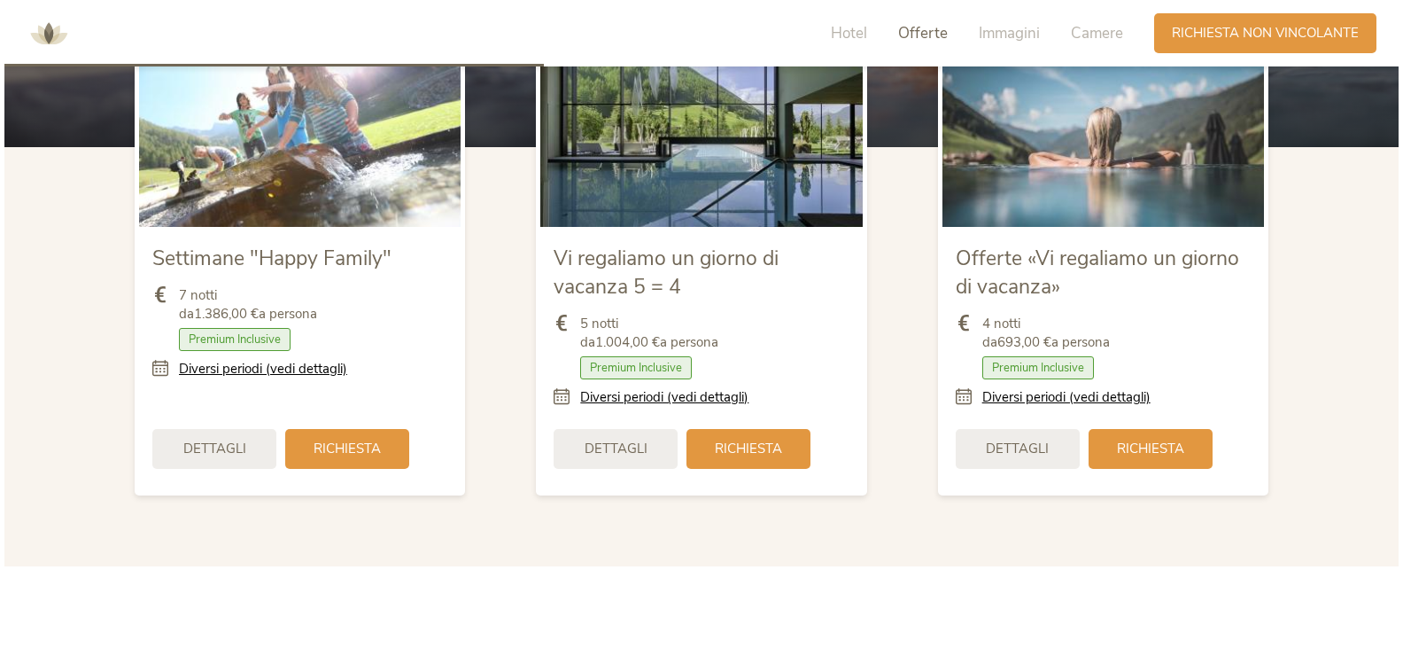
scroll to position [2071, 0]
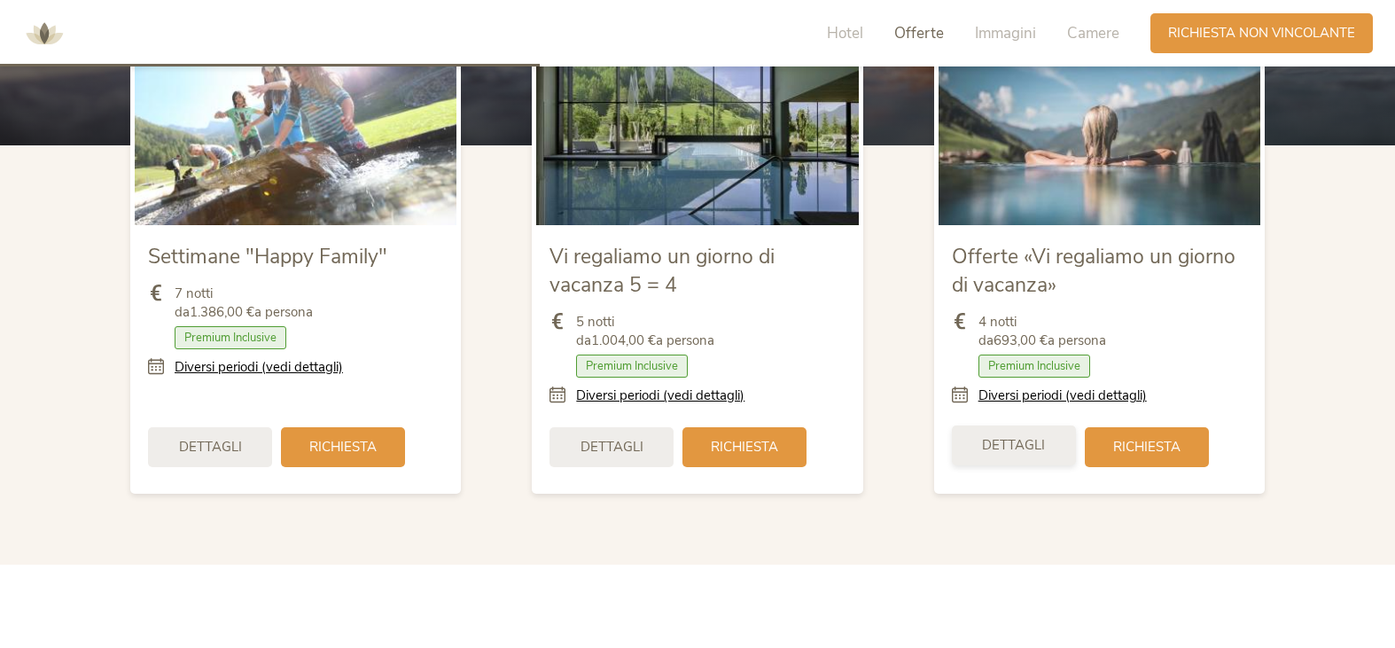
click at [1058, 452] on div "Dettagli" at bounding box center [1014, 445] width 124 height 40
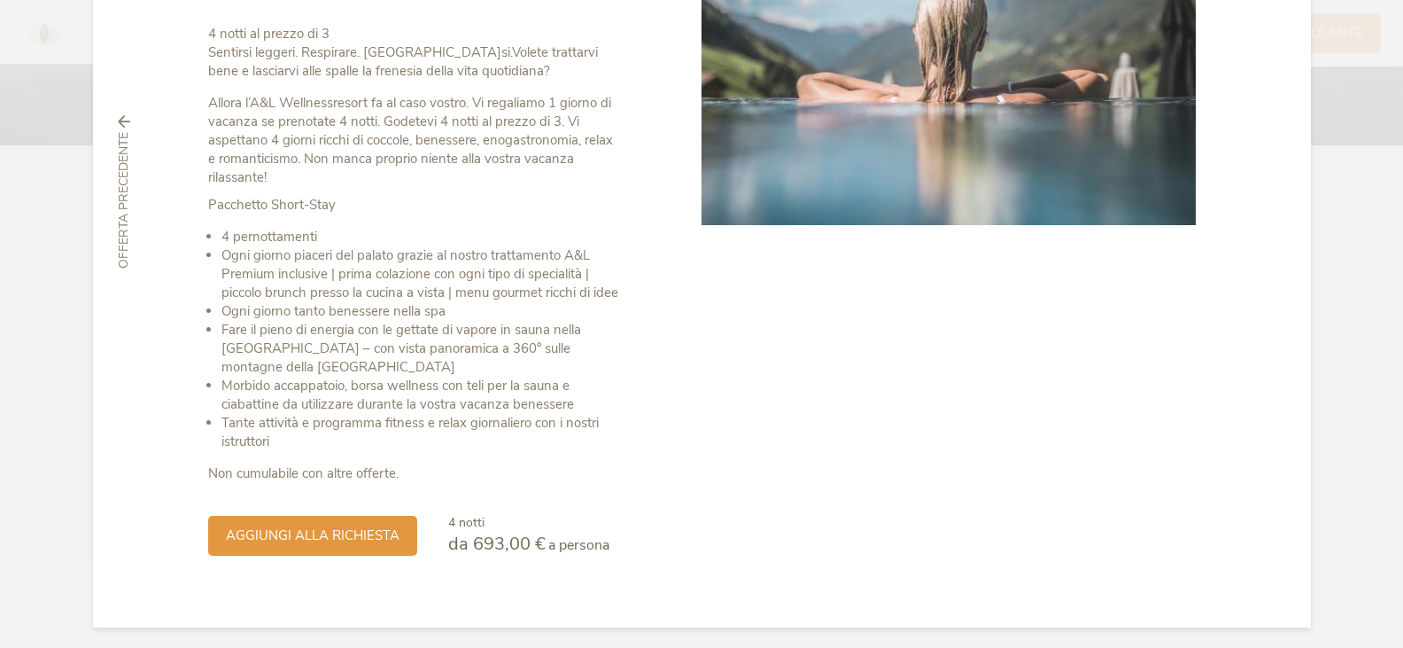
scroll to position [276, 0]
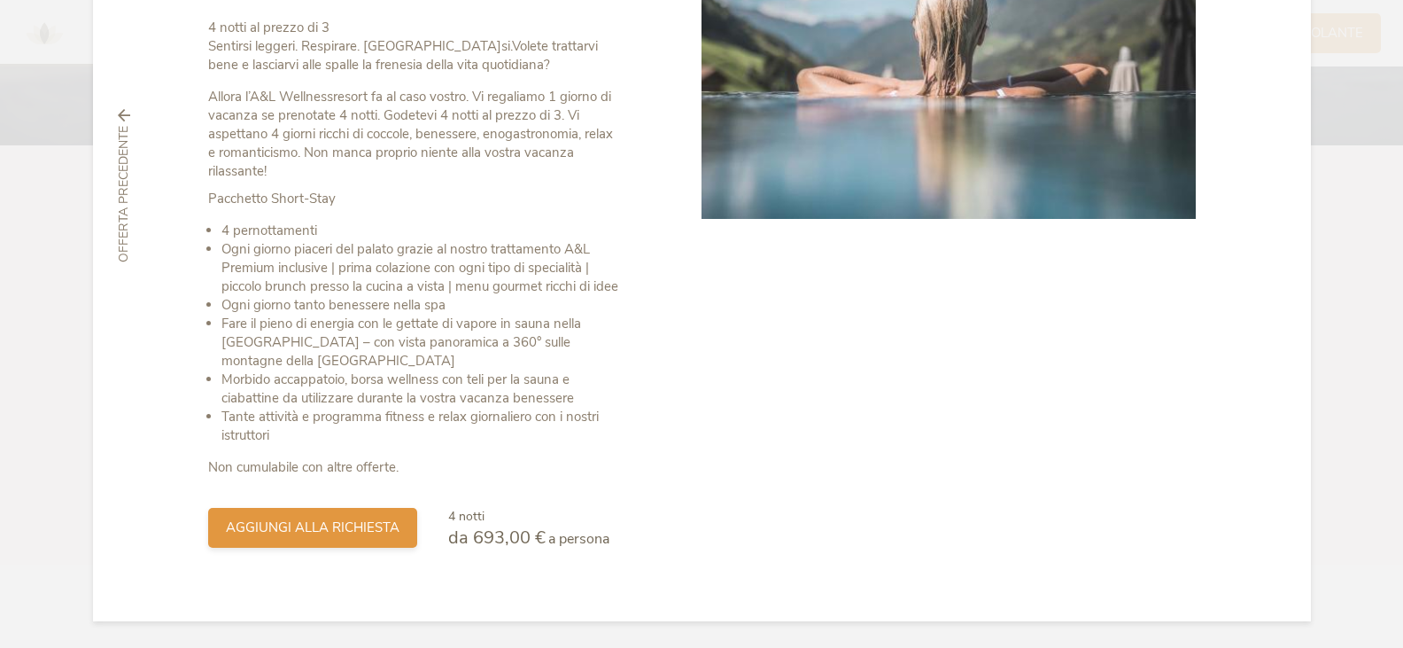
click at [333, 527] on span "aggiungi alla richiesta" at bounding box center [313, 527] width 174 height 19
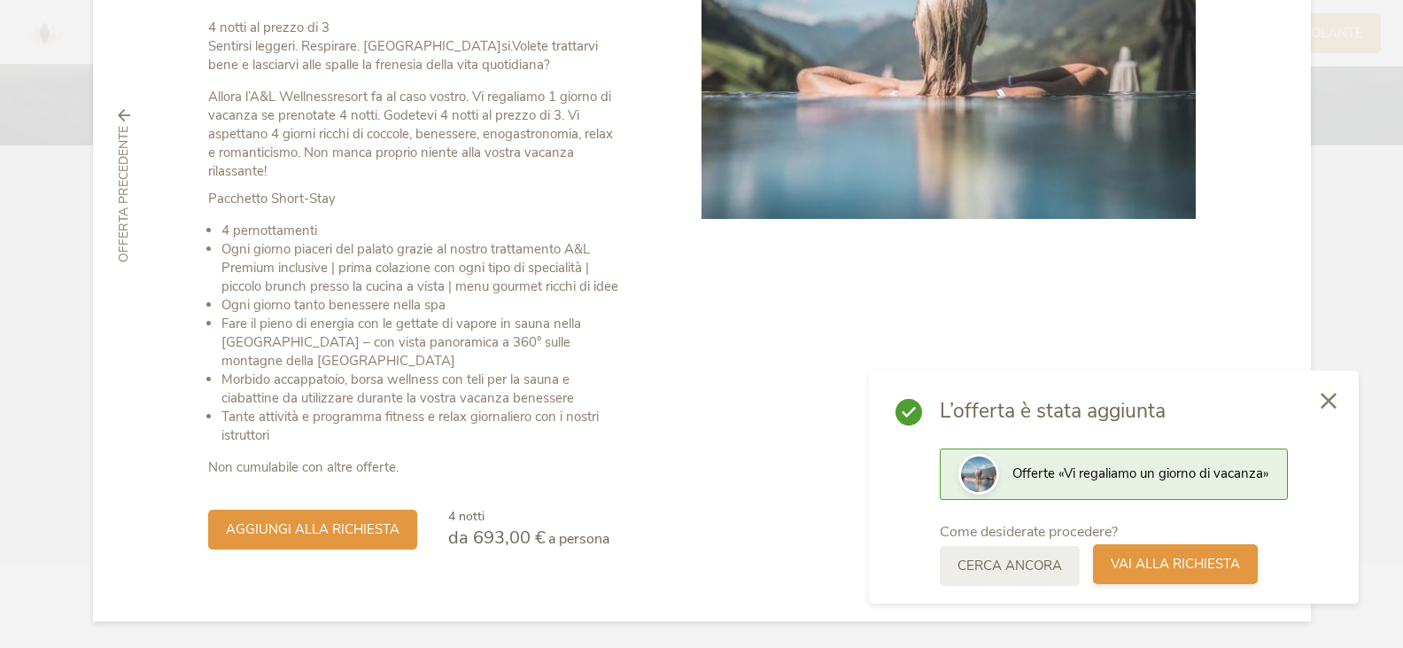
click at [1200, 571] on span "Vai alla richiesta" at bounding box center [1175, 564] width 129 height 19
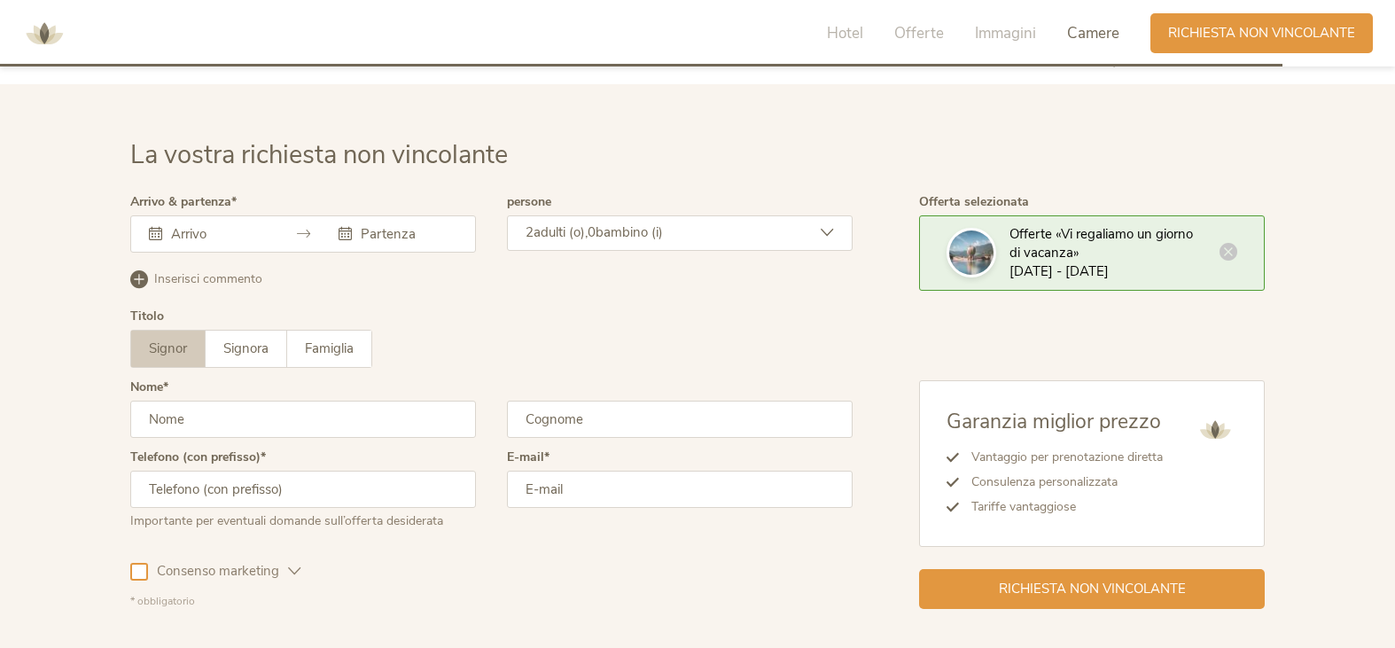
scroll to position [5262, 0]
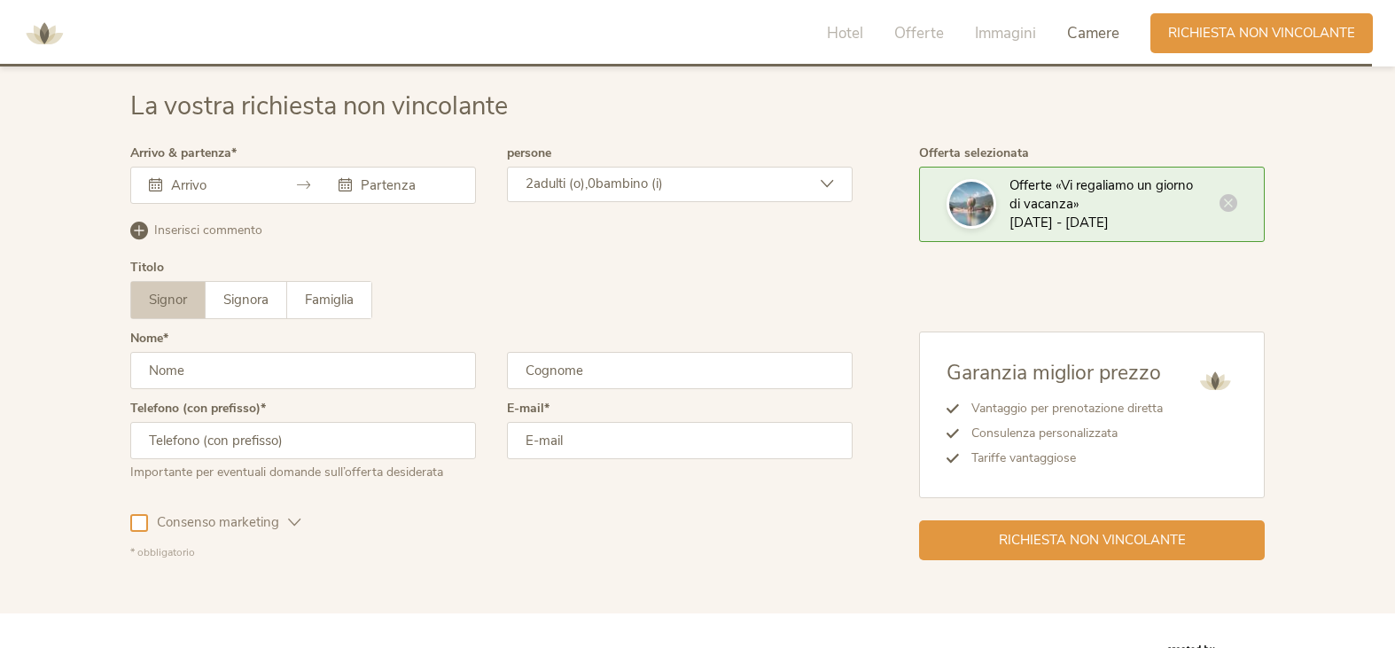
click at [230, 185] on input "text" at bounding box center [217, 185] width 101 height 18
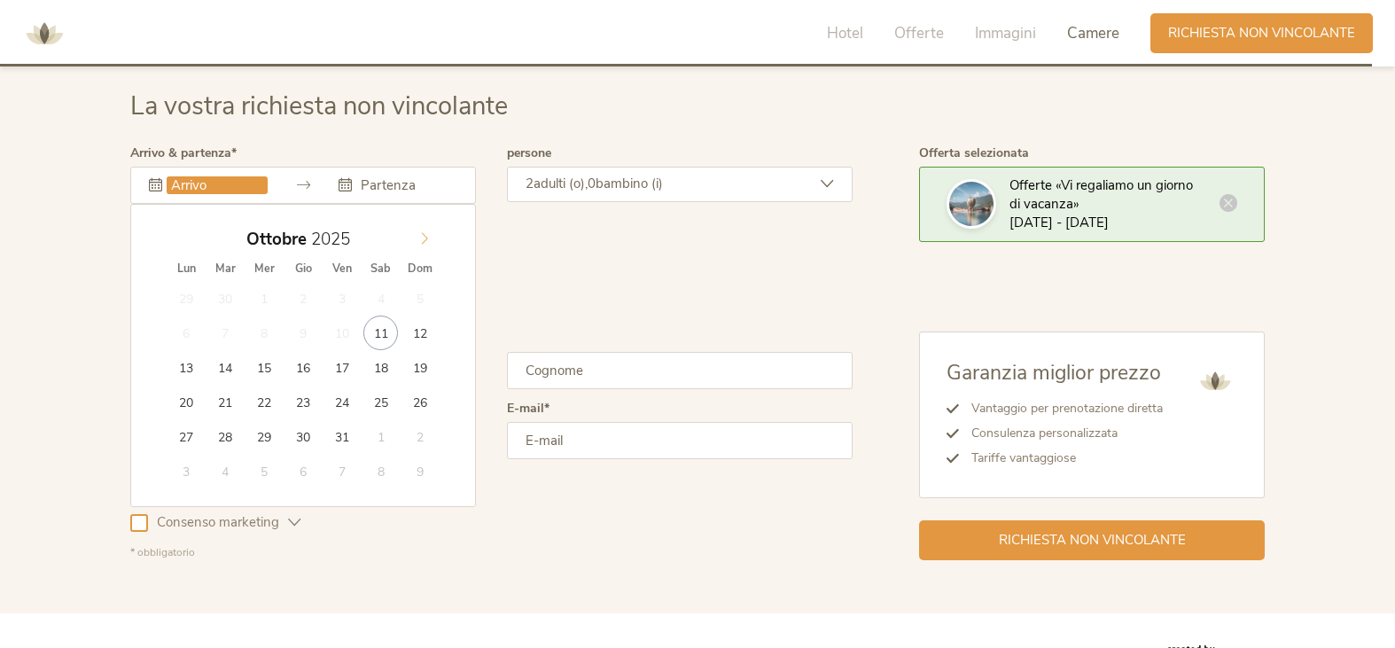
click at [428, 242] on icon at bounding box center [424, 238] width 12 height 12
click at [424, 237] on icon at bounding box center [424, 238] width 12 height 12
type input "30.12.2025"
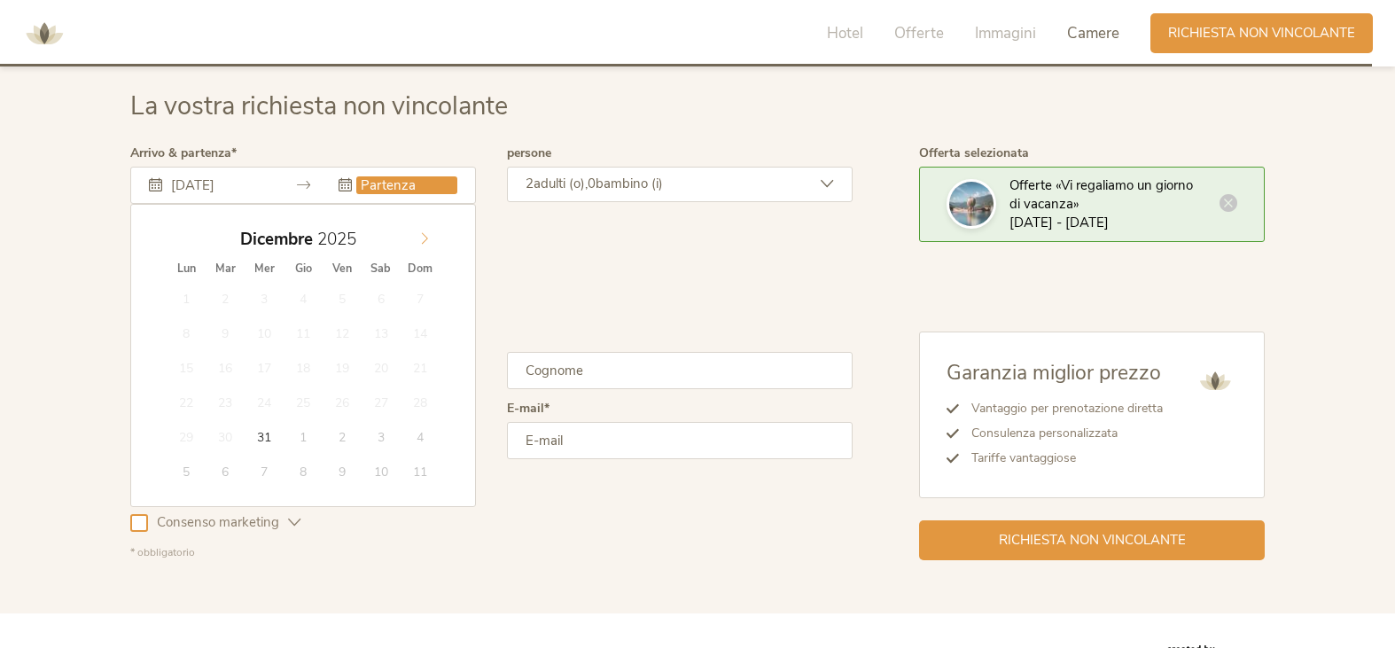
type input "2026"
click at [419, 240] on icon at bounding box center [424, 238] width 12 height 12
type input "03.01.2026"
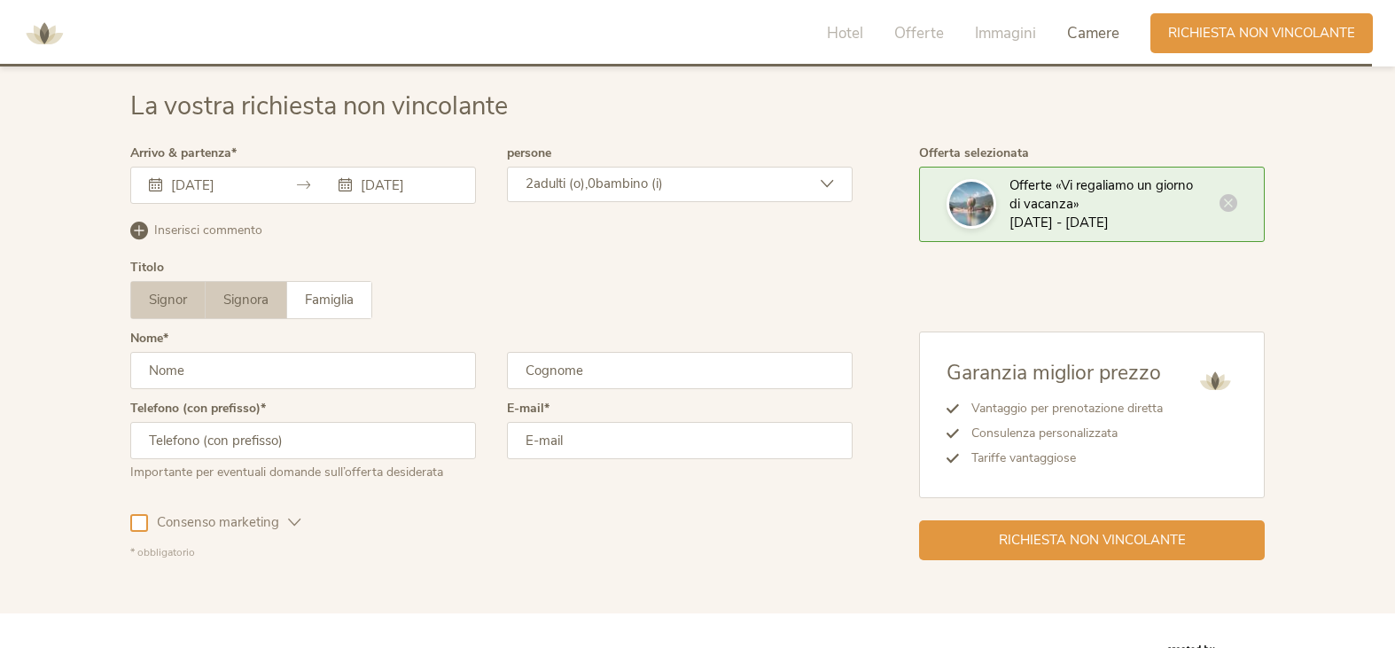
click at [247, 306] on span "Signora" at bounding box center [245, 300] width 45 height 18
click at [274, 354] on input "text" at bounding box center [303, 370] width 346 height 37
type input "VALERIA"
type input "ANCONA"
click at [321, 433] on input "text" at bounding box center [303, 440] width 346 height 37
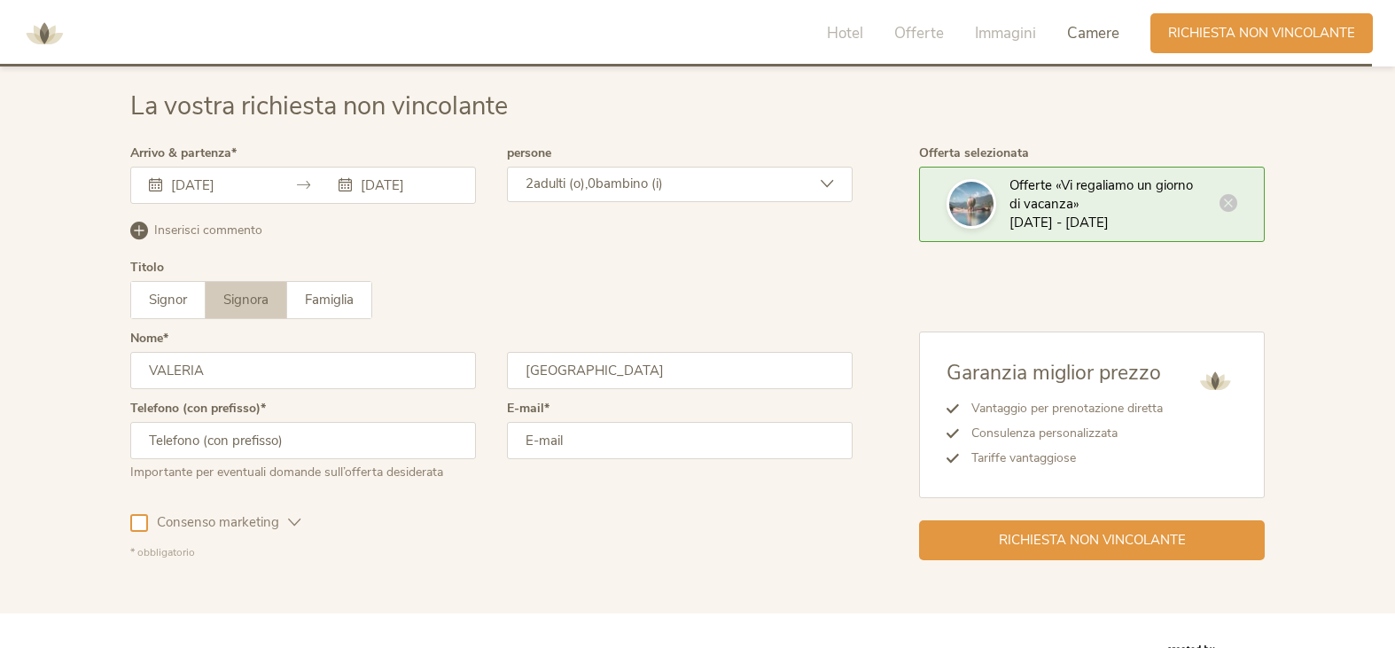
type input "00393922954683"
click at [548, 447] on input "email" at bounding box center [680, 440] width 346 height 37
type input "VALERY_A@HOTMAIL.IT"
drag, startPoint x: 762, startPoint y: 176, endPoint x: 744, endPoint y: 202, distance: 31.2
click at [762, 177] on div "2 adulti (o), 0 bambino (i)" at bounding box center [680, 184] width 346 height 35
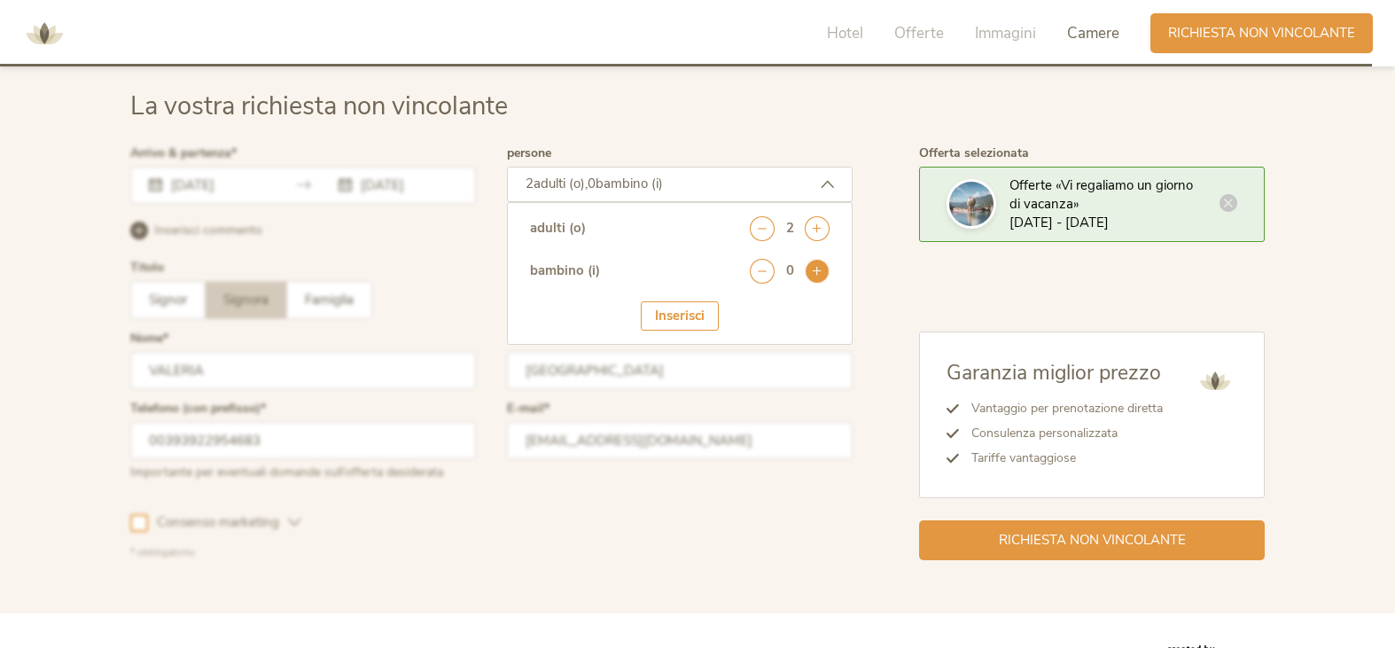
click at [826, 268] on icon at bounding box center [816, 271] width 25 height 25
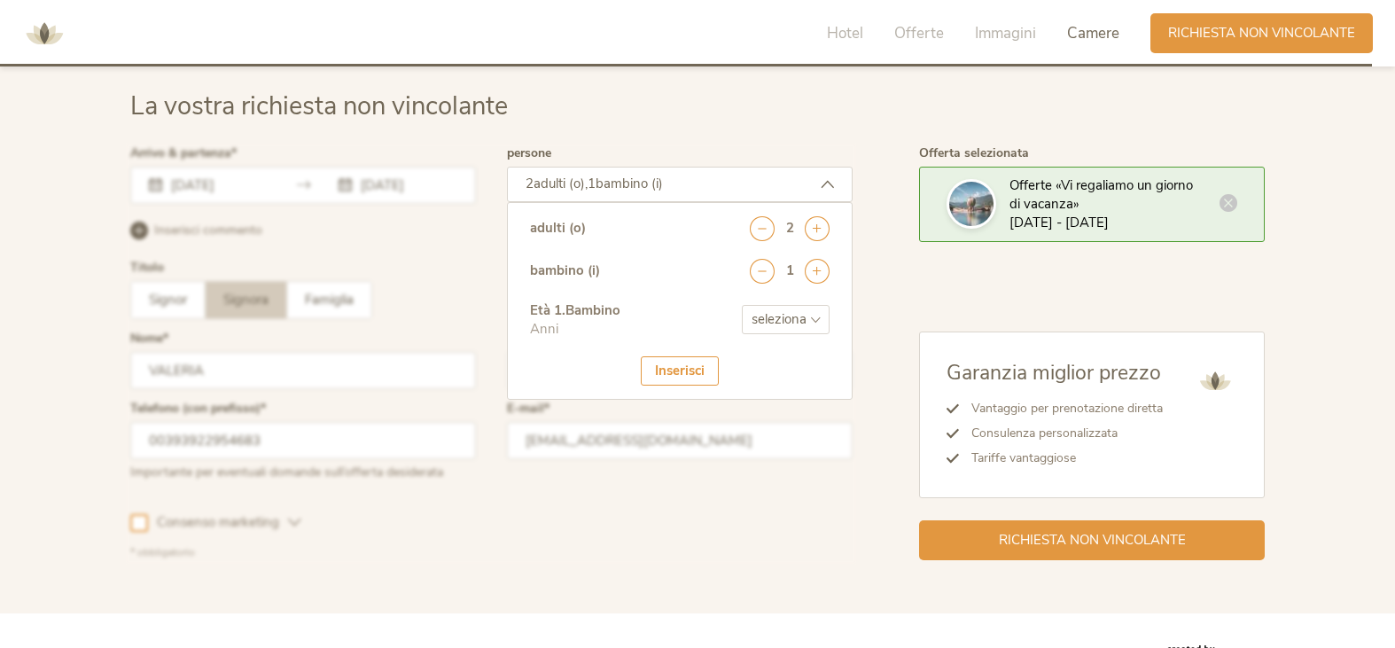
drag, startPoint x: 763, startPoint y: 312, endPoint x: 759, endPoint y: 347, distance: 35.6
click at [763, 315] on select "seleziona 0 1 2 3 4 5 6 7 8 9 10 11 12 13 14 15 16 17" at bounding box center [786, 319] width 88 height 29
select select "3"
click at [742, 305] on select "seleziona 0 1 2 3 4 5 6 7 8 9 10 11 12 13 14 15 16 17" at bounding box center [786, 319] width 88 height 29
click at [700, 373] on div "Inserisci" at bounding box center [680, 370] width 78 height 29
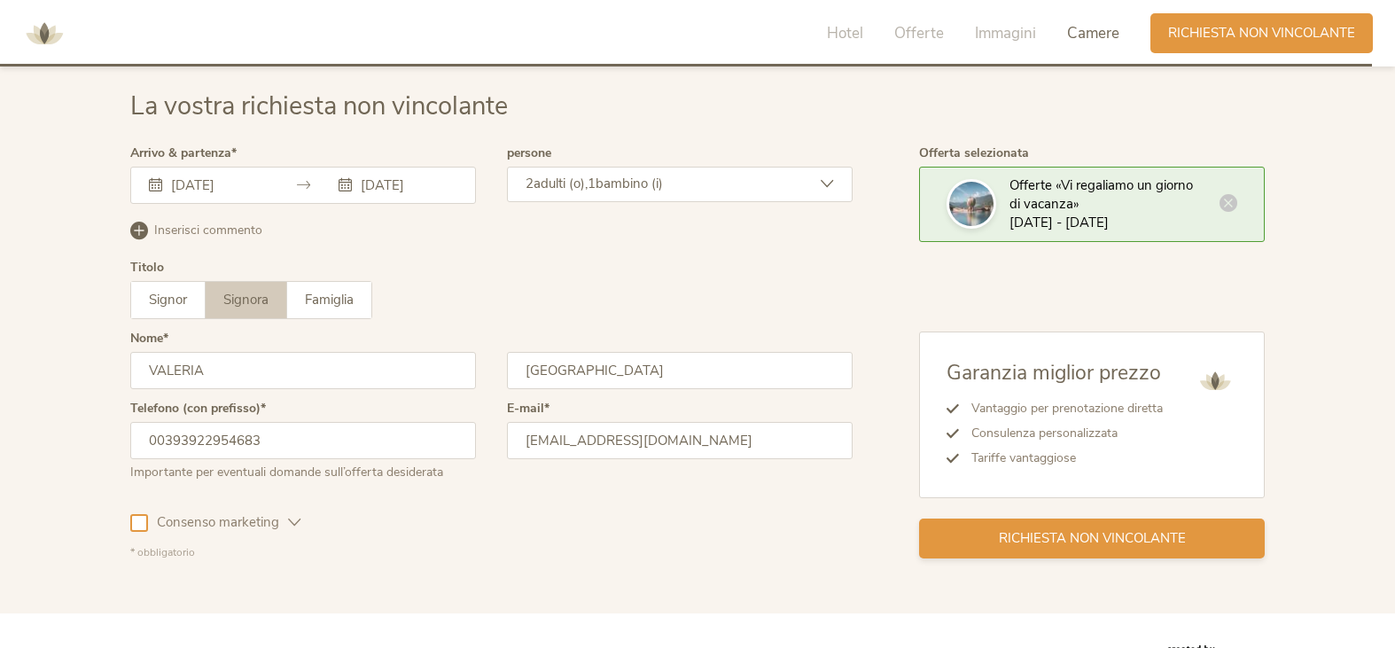
click at [1134, 547] on span "Richiesta non vincolante" at bounding box center [1092, 538] width 187 height 19
